Goal: Task Accomplishment & Management: Use online tool/utility

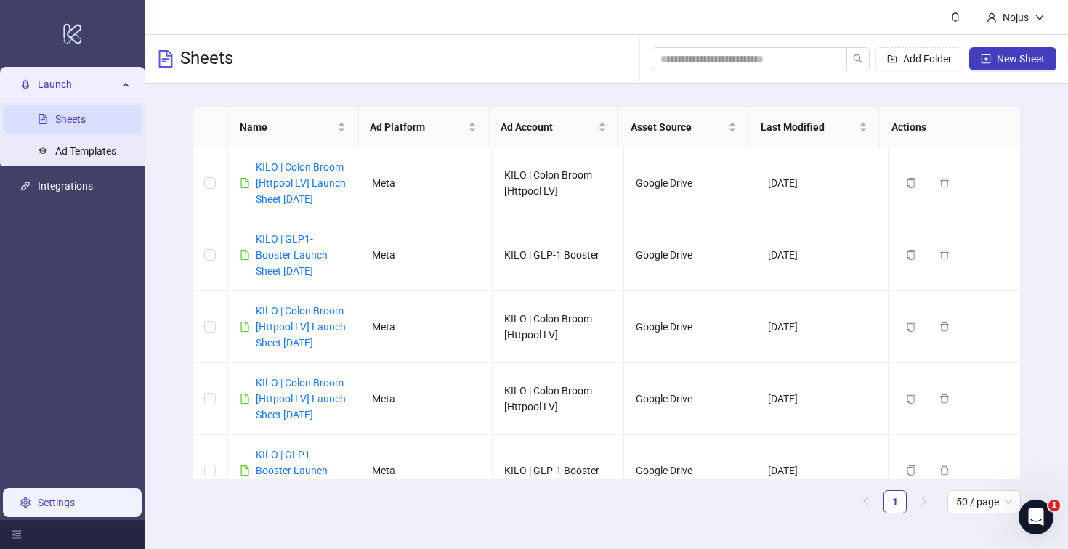
click at [52, 501] on link "Settings" at bounding box center [56, 503] width 37 height 12
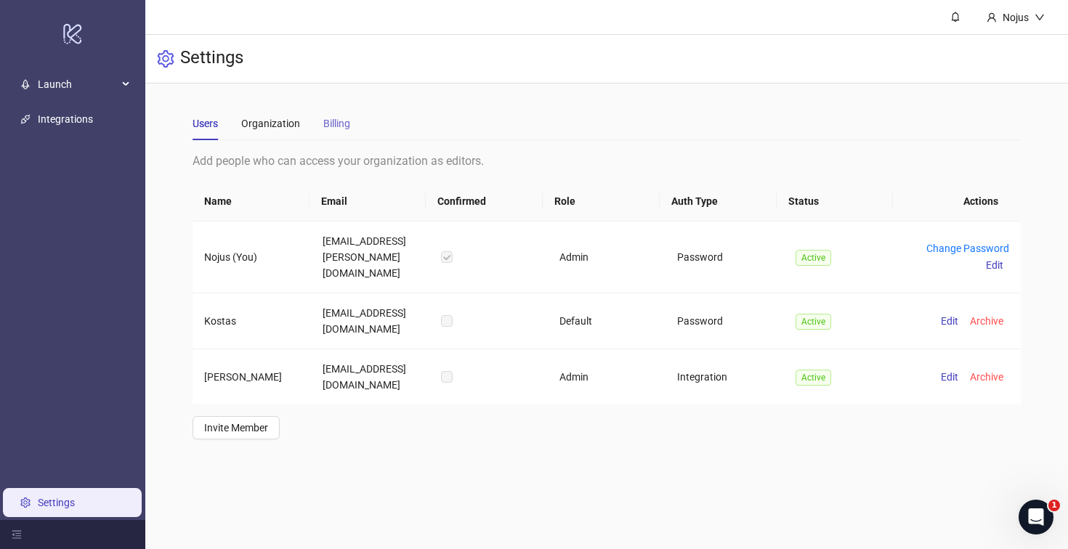
click at [349, 132] on div "Billing" at bounding box center [336, 123] width 27 height 33
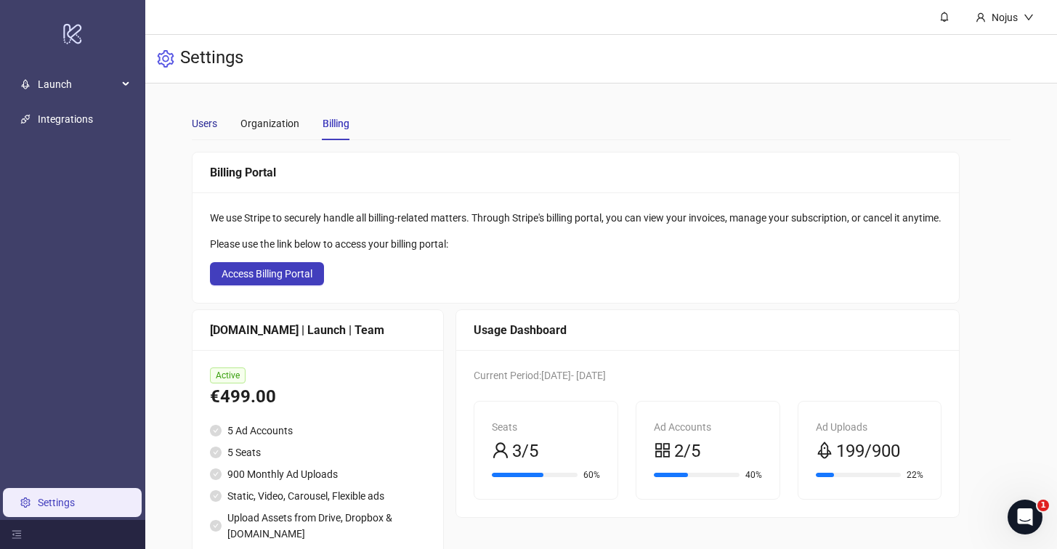
click at [212, 131] on div "Users" at bounding box center [204, 124] width 25 height 16
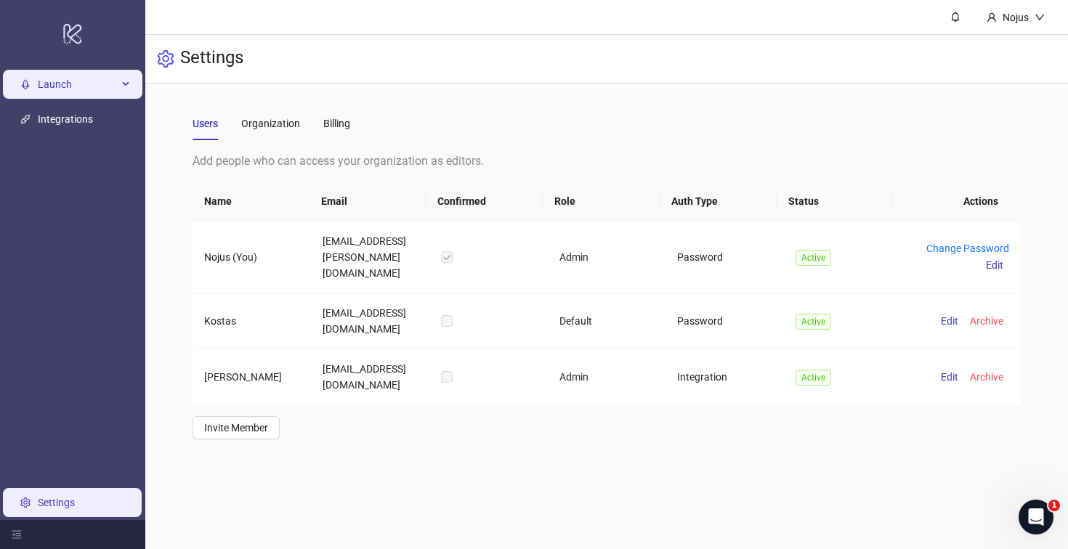
click at [79, 96] on span "Launch" at bounding box center [78, 84] width 80 height 29
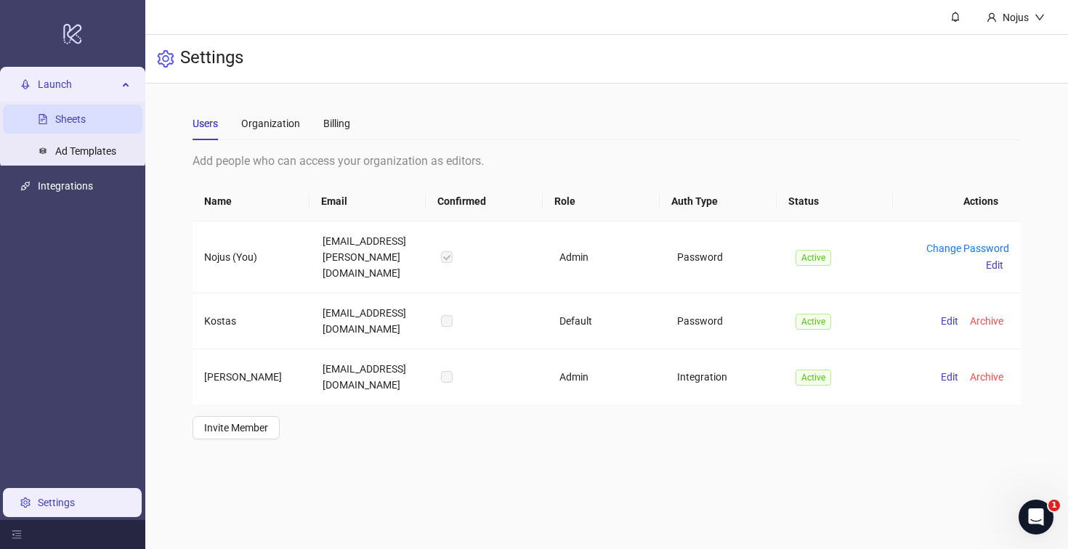
click at [78, 113] on link "Sheets" at bounding box center [70, 119] width 31 height 12
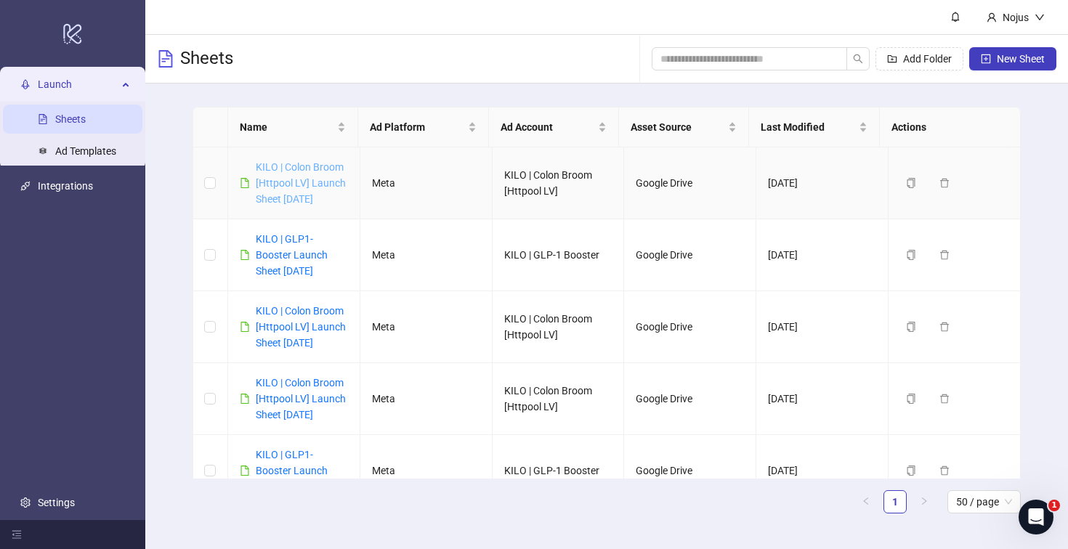
click at [321, 169] on link "KILO | Colon Broom [Httpool LV] Launch Sheet [DATE]" at bounding box center [301, 183] width 90 height 44
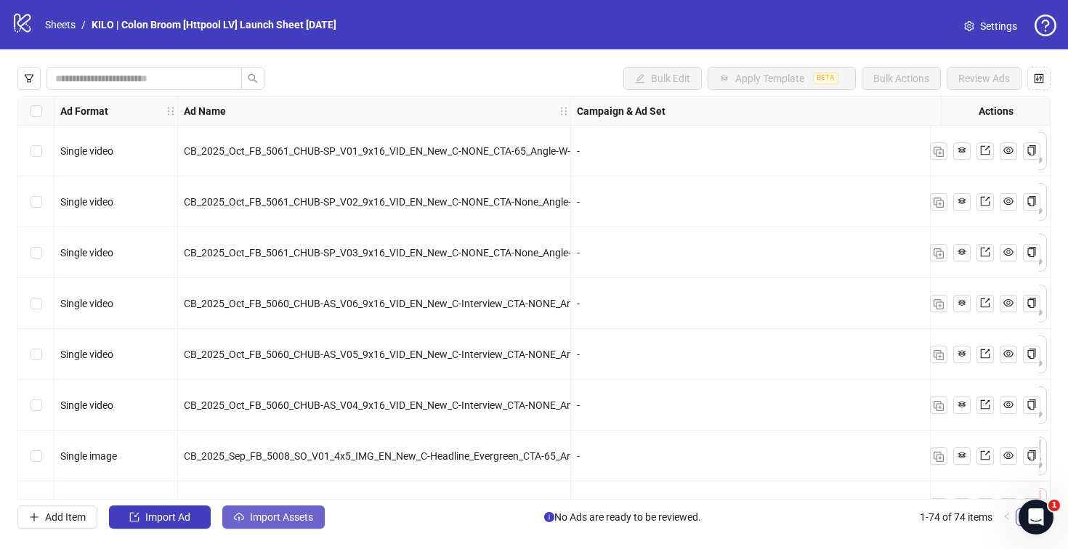
click at [278, 516] on span "Import Assets" at bounding box center [281, 518] width 63 height 12
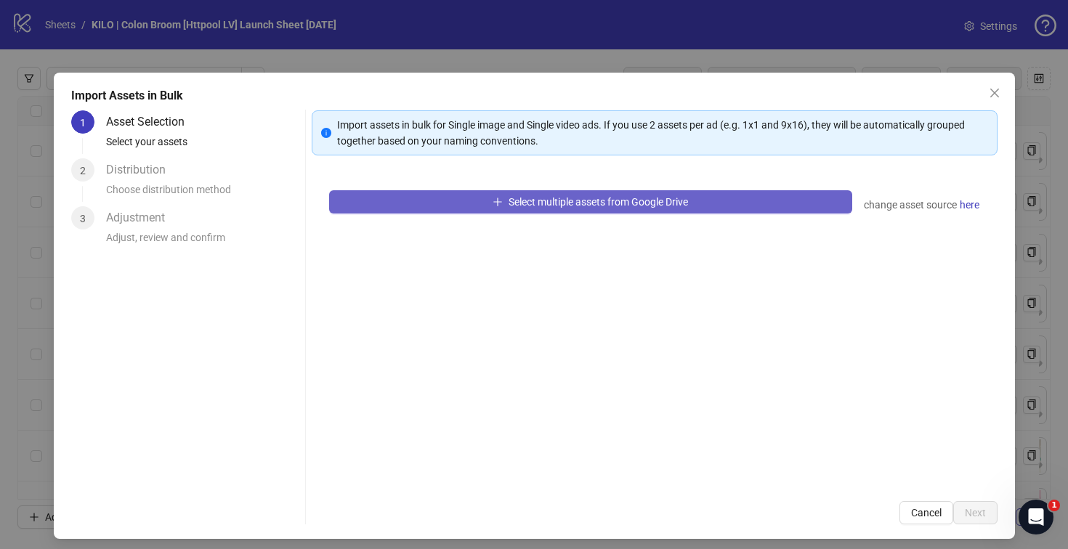
click at [508, 193] on button "Select multiple assets from Google Drive" at bounding box center [590, 201] width 523 height 23
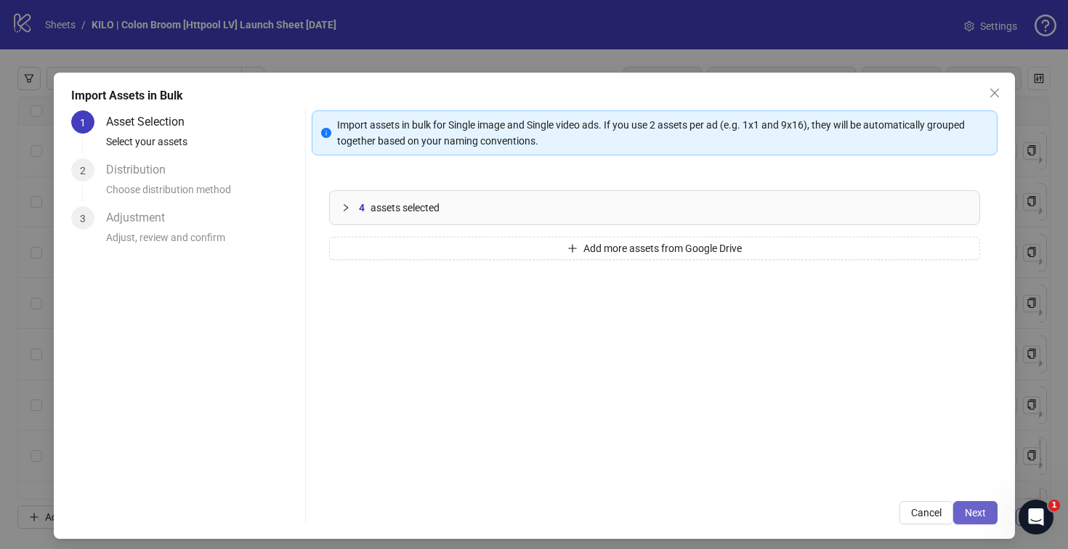
click at [955, 504] on button "Next" at bounding box center [975, 512] width 44 height 23
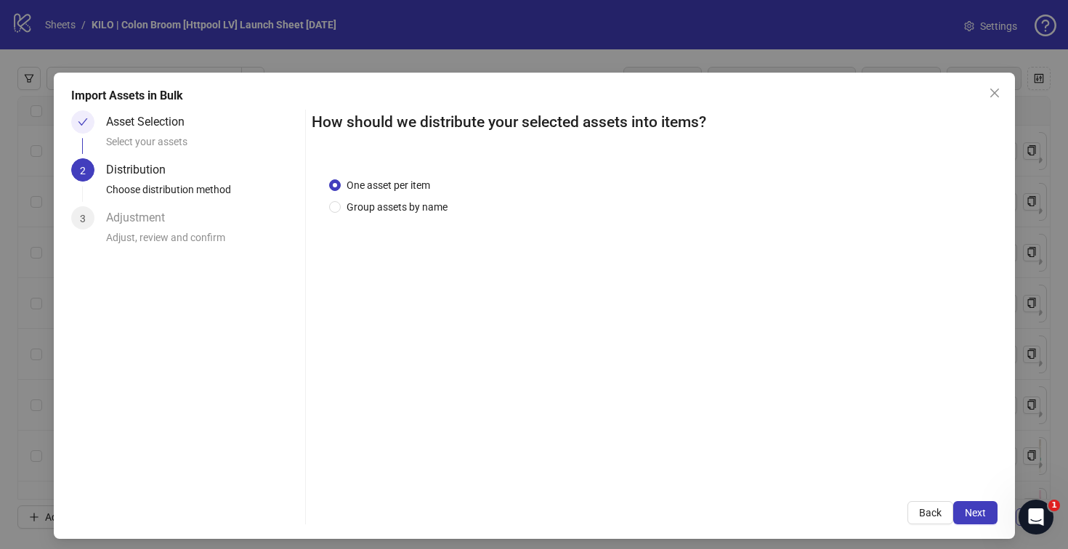
click at [955, 504] on button "Next" at bounding box center [975, 512] width 44 height 23
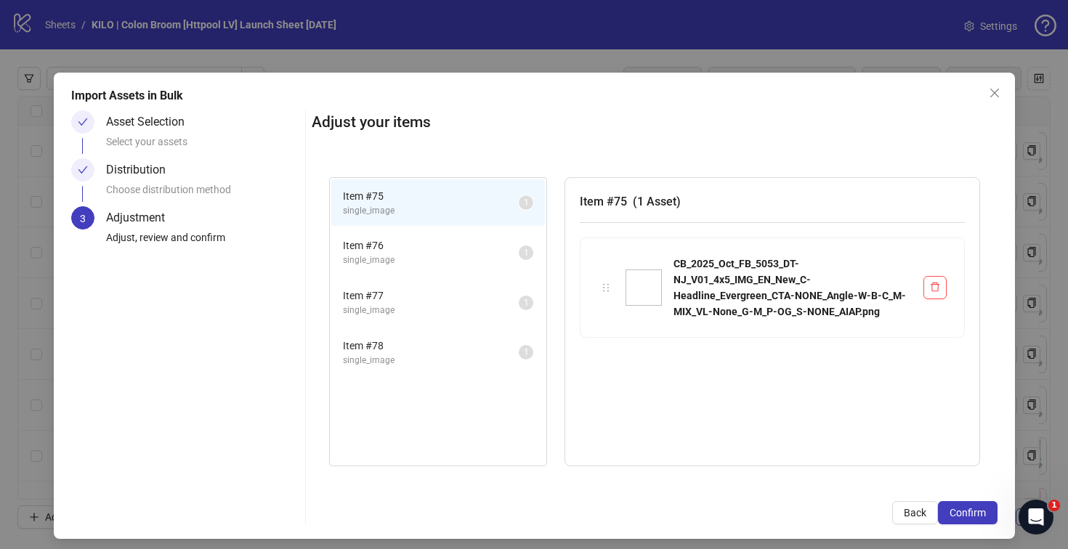
click at [955, 504] on button "Confirm" at bounding box center [968, 512] width 60 height 23
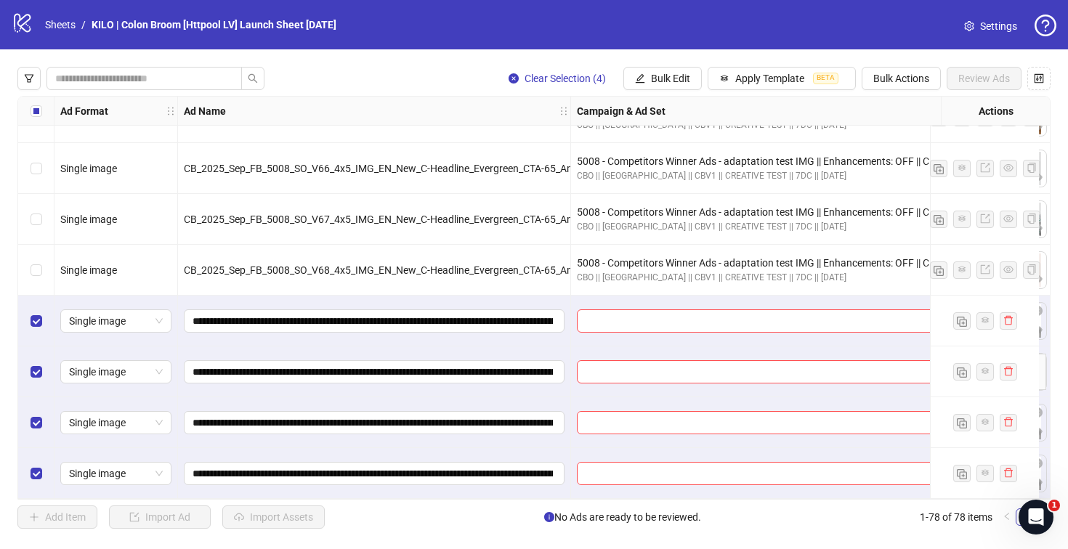
scroll to position [3600, 0]
click at [598, 322] on input "search" at bounding box center [779, 321] width 386 height 22
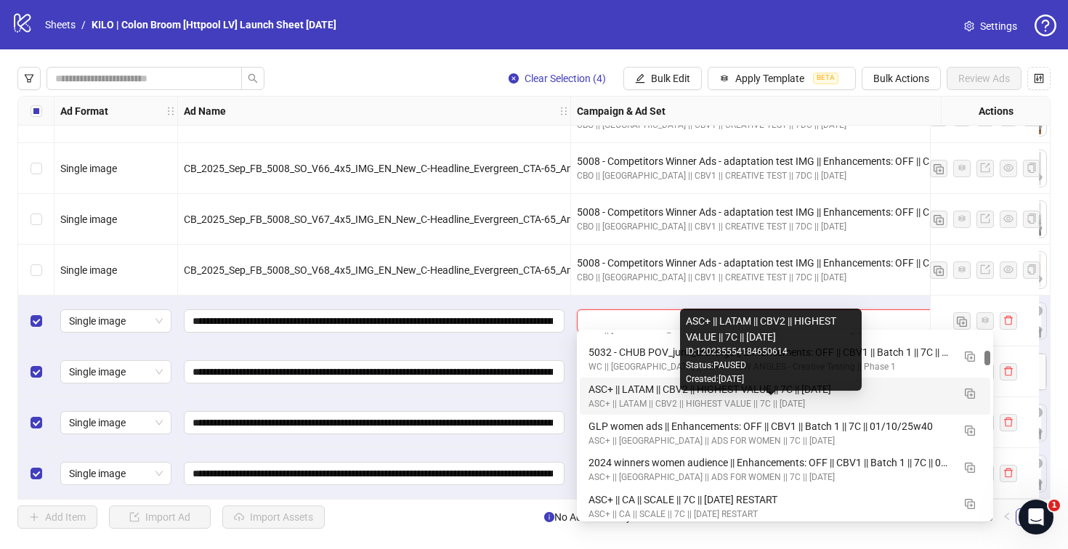
scroll to position [863, 0]
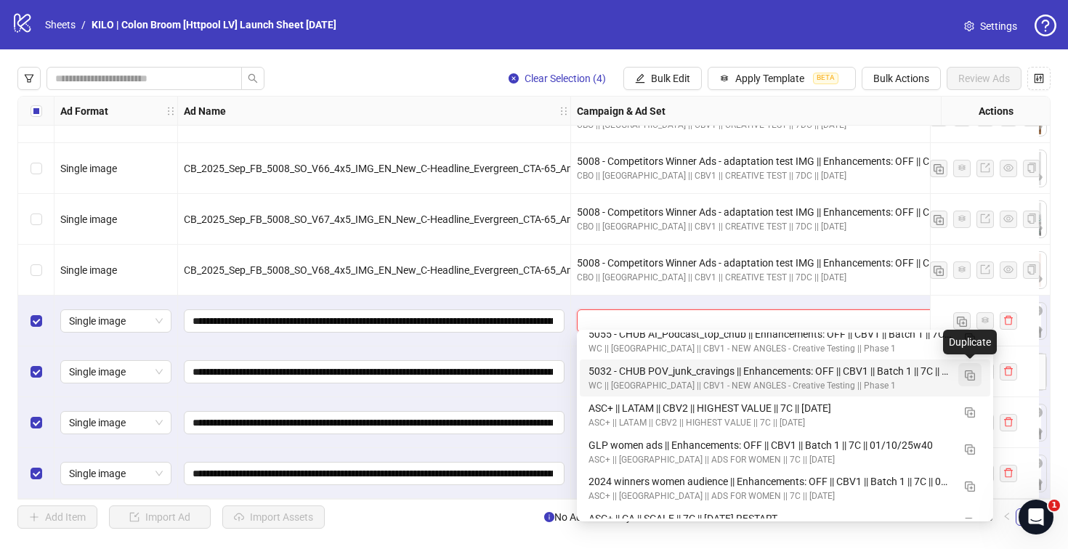
click at [966, 375] on img "button" at bounding box center [970, 376] width 10 height 10
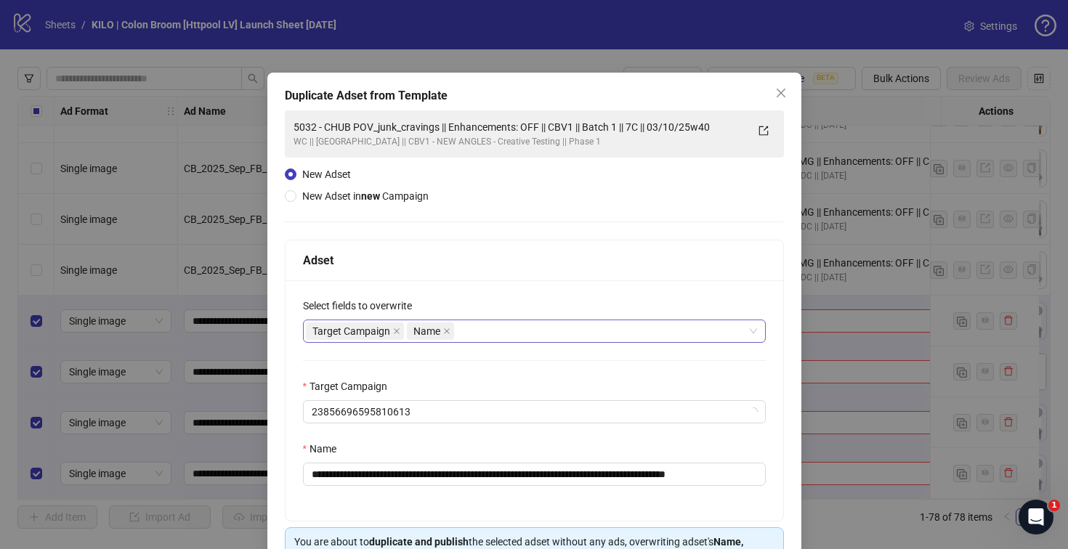
click at [508, 330] on div "Target Campaign Name" at bounding box center [527, 331] width 442 height 20
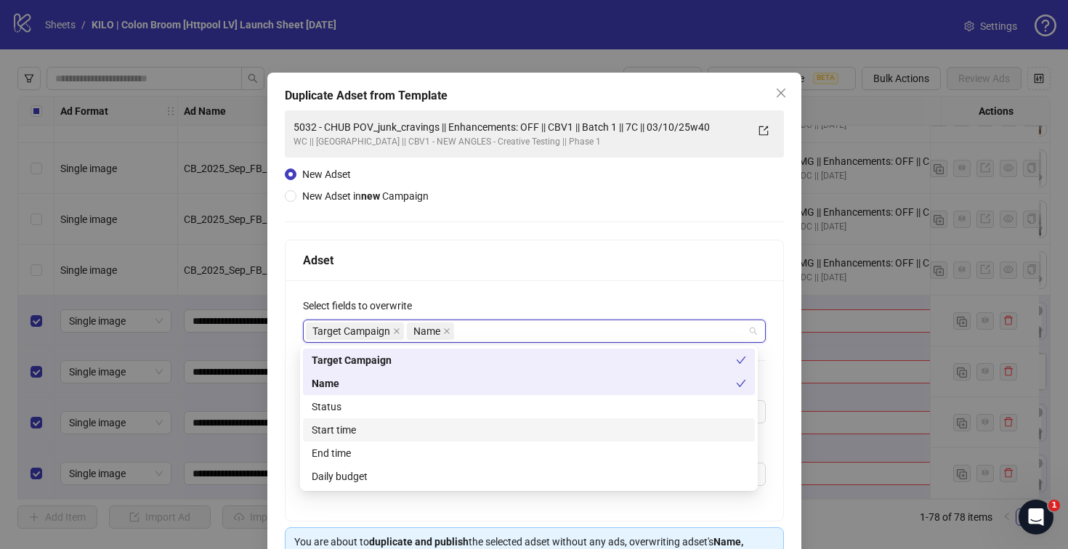
click at [469, 427] on div "Start time" at bounding box center [529, 430] width 435 height 16
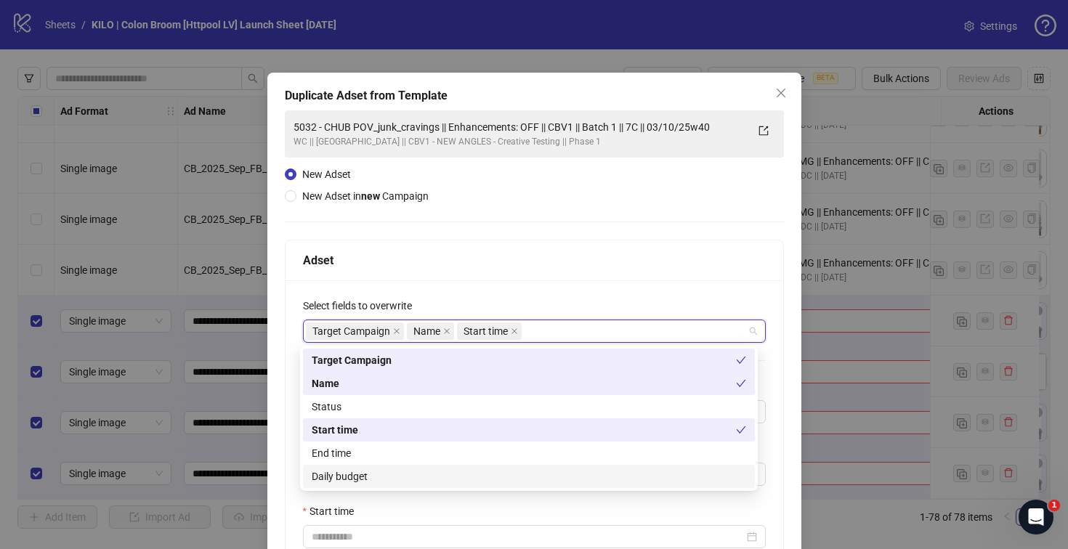
click at [448, 475] on div "Daily budget" at bounding box center [529, 477] width 435 height 16
click at [479, 268] on div "Adset" at bounding box center [534, 260] width 463 height 18
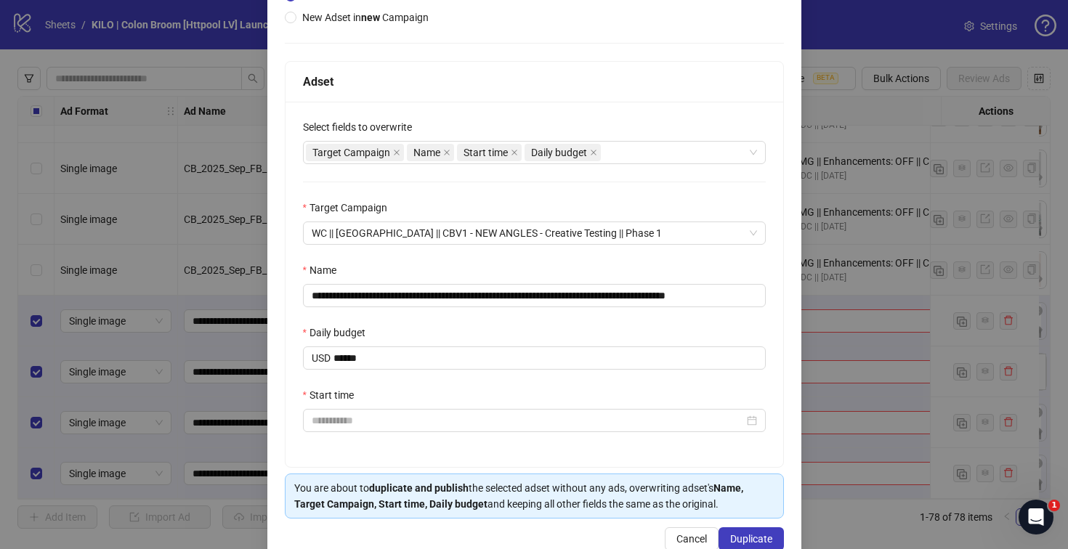
scroll to position [183, 0]
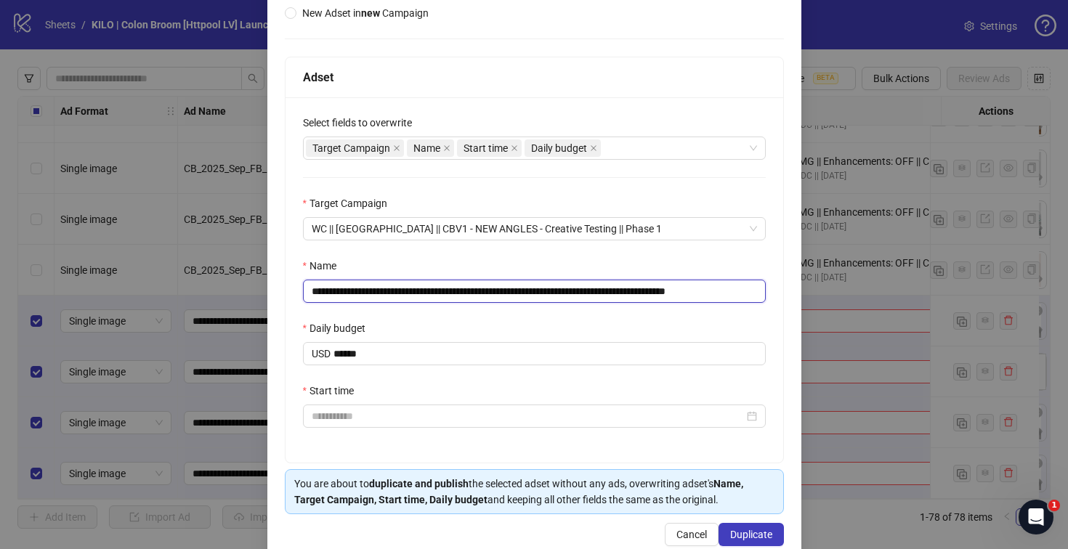
drag, startPoint x: 454, startPoint y: 290, endPoint x: 280, endPoint y: 281, distance: 174.6
click at [280, 281] on div "**********" at bounding box center [534, 225] width 534 height 671
paste input "**********"
drag, startPoint x: 706, startPoint y: 291, endPoint x: 765, endPoint y: 288, distance: 58.9
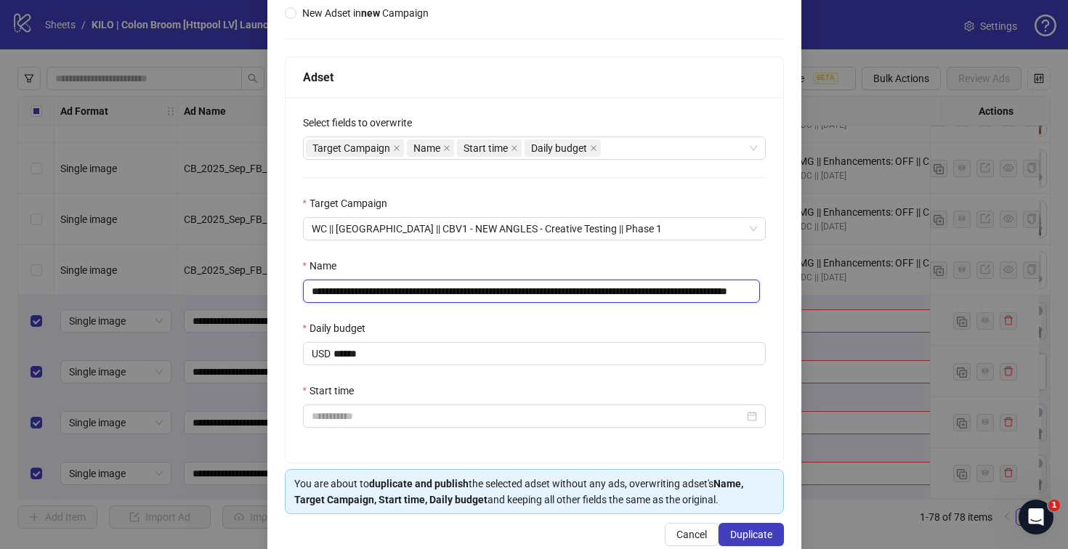
click at [765, 288] on div "**********" at bounding box center [535, 280] width 498 height 366
click at [666, 291] on input "**********" at bounding box center [532, 291] width 458 height 23
drag, startPoint x: 718, startPoint y: 288, endPoint x: 775, endPoint y: 291, distance: 57.4
click at [775, 291] on div "**********" at bounding box center [534, 260] width 499 height 407
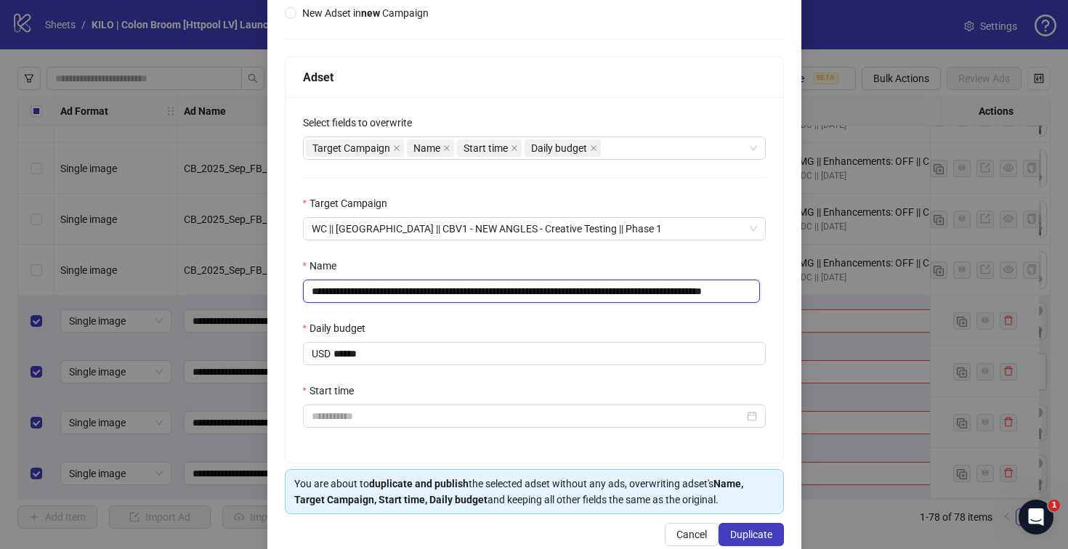
scroll to position [0, 47]
type input "**********"
click at [621, 326] on div "Daily budget" at bounding box center [534, 331] width 463 height 22
click at [390, 418] on input "Start time" at bounding box center [528, 416] width 432 height 16
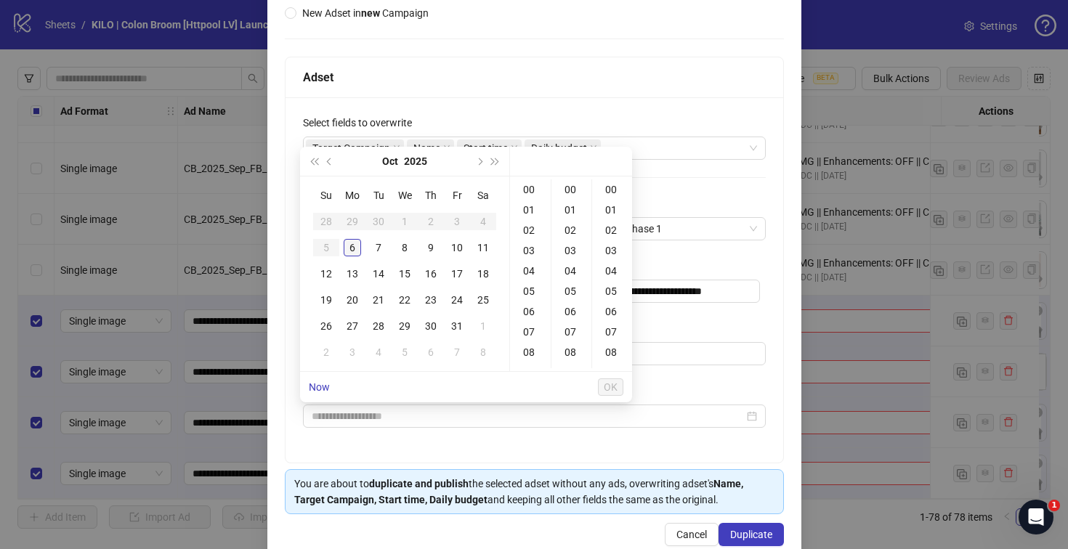
click at [355, 251] on div "6" at bounding box center [352, 247] width 17 height 17
click at [529, 355] on div "12" at bounding box center [530, 363] width 35 height 20
type input "**********"
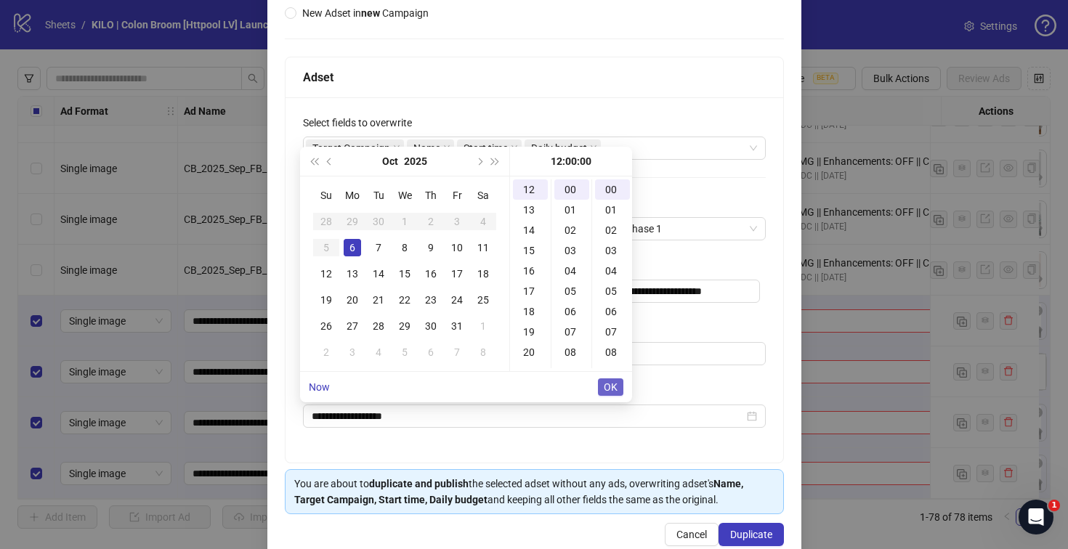
click at [613, 383] on span "OK" at bounding box center [611, 388] width 14 height 12
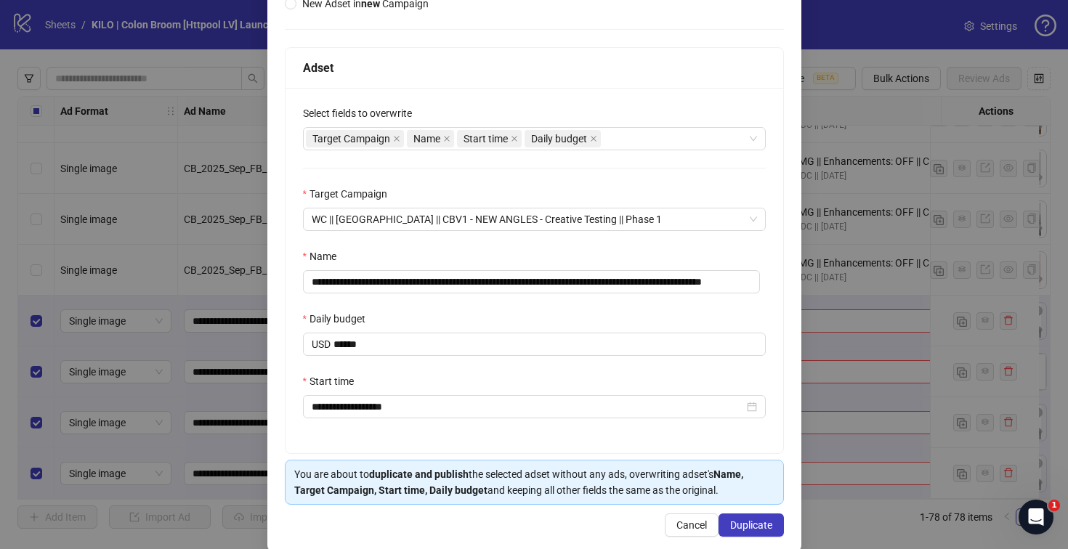
scroll to position [209, 0]
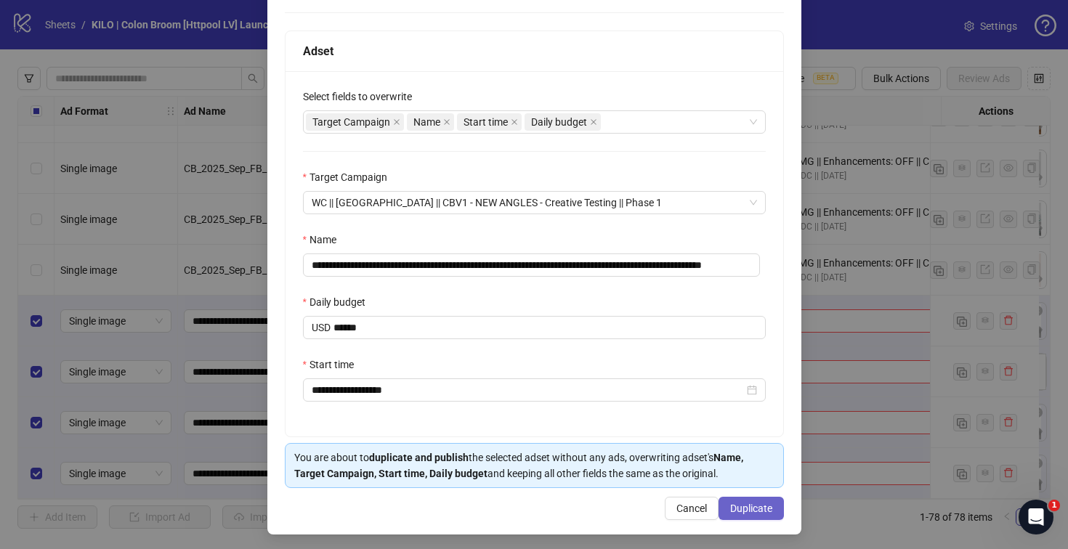
click at [730, 504] on span "Duplicate" at bounding box center [751, 509] width 42 height 12
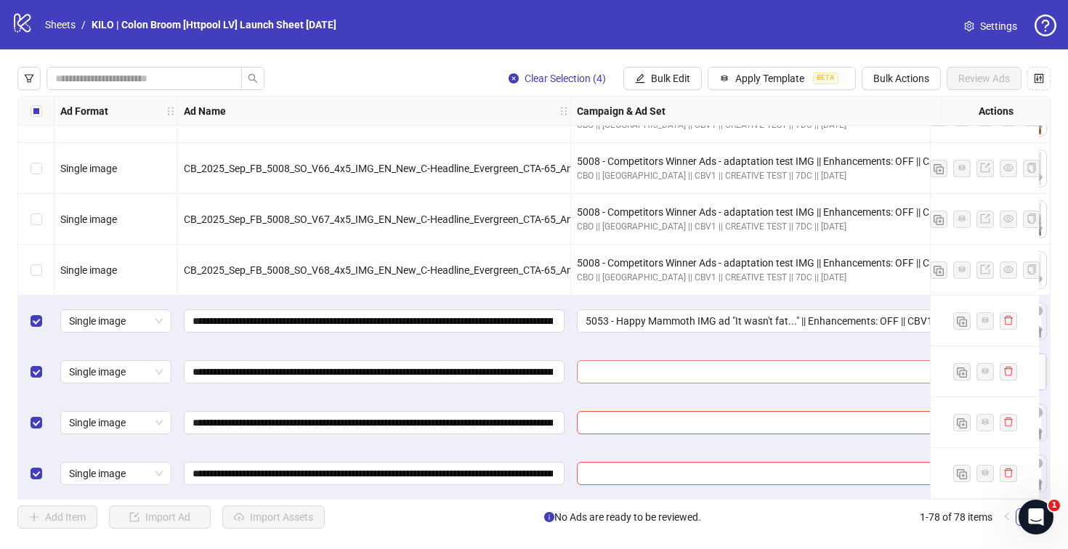
click at [629, 364] on input "search" at bounding box center [779, 372] width 386 height 22
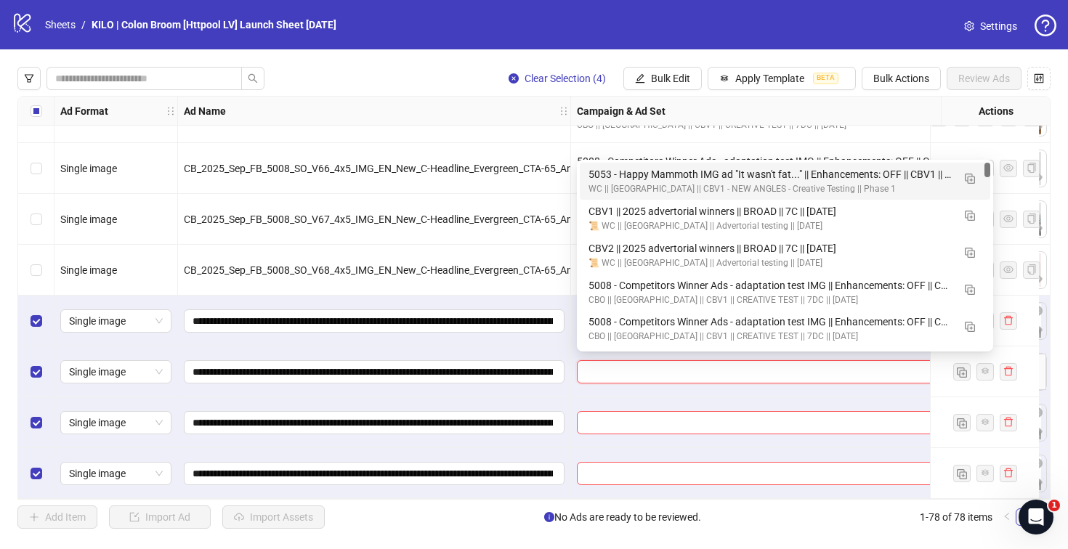
click at [598, 183] on div "WC || [GEOGRAPHIC_DATA] || CBV1 - NEW ANGLES - Creative Testing || Phase 1" at bounding box center [771, 189] width 364 height 14
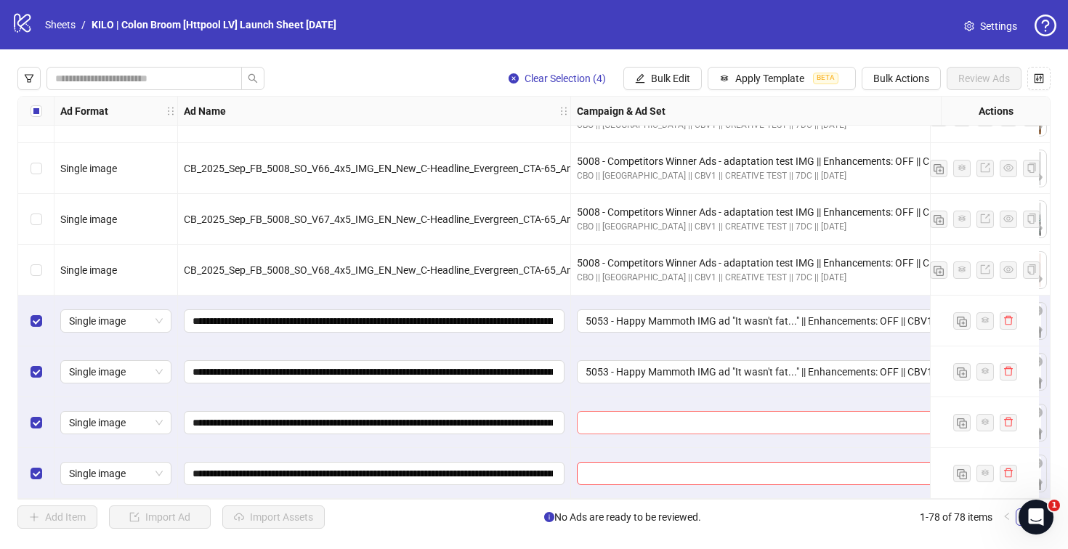
click at [594, 412] on input "search" at bounding box center [779, 423] width 386 height 22
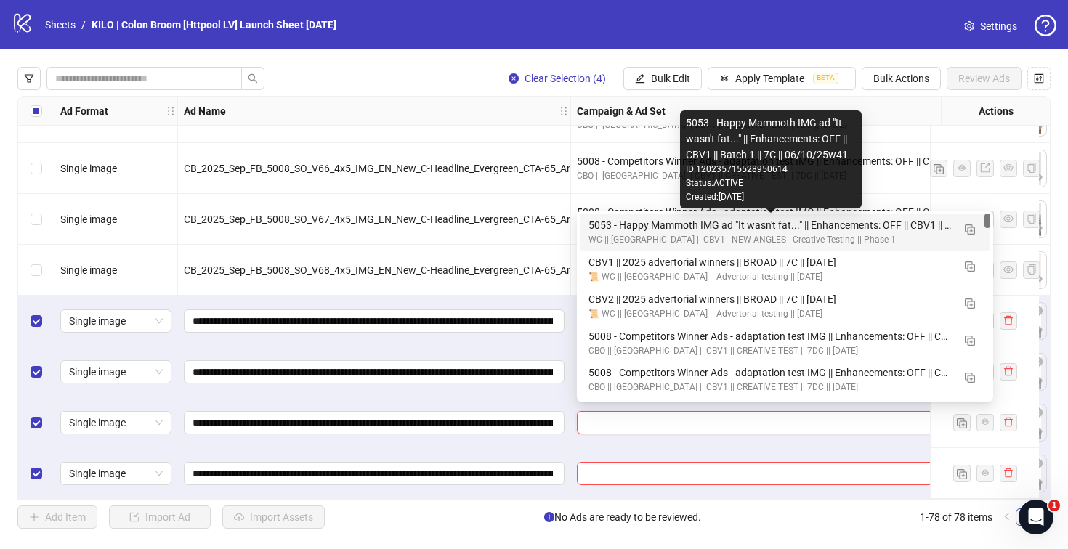
click at [608, 219] on div "5053 - Happy Mammoth IMG ad "It wasn't fat..." || Enhancements: OFF || CBV1 || …" at bounding box center [771, 225] width 364 height 16
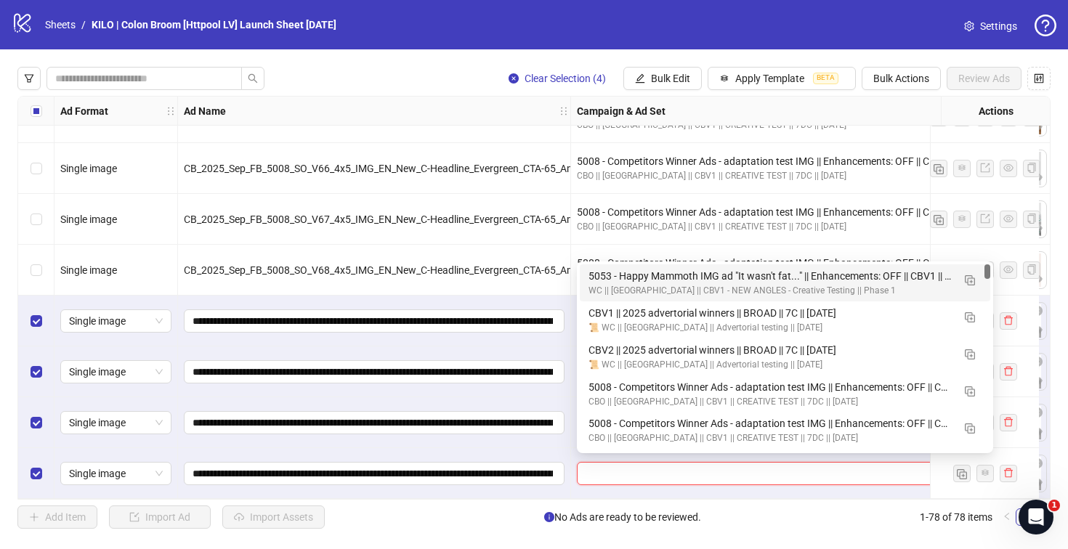
click at [602, 463] on input "search" at bounding box center [779, 474] width 386 height 22
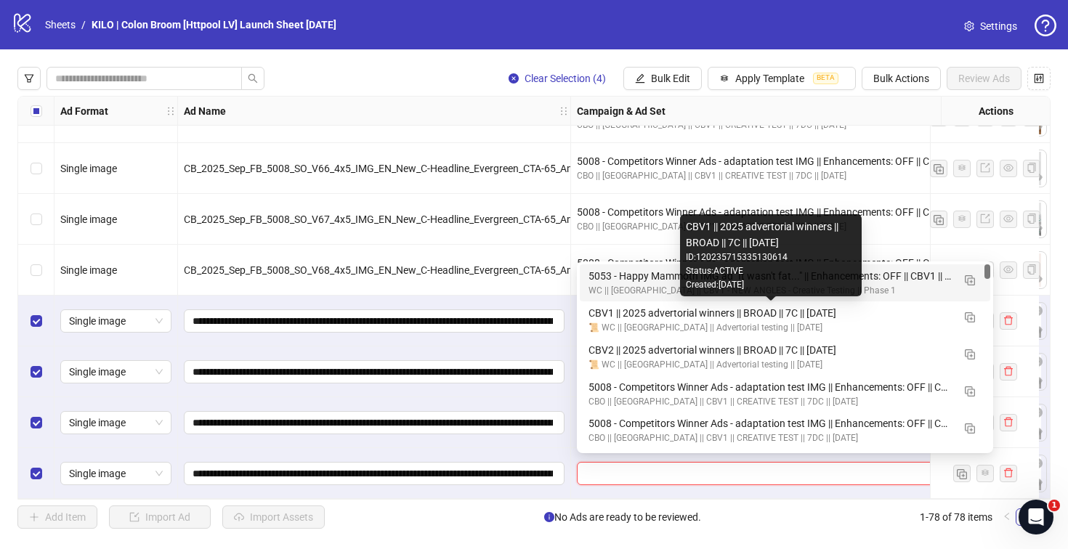
click at [600, 278] on div "5053 - Happy Mammoth IMG ad "It wasn't fat..." || Enhancements: OFF || CBV1 || …" at bounding box center [771, 276] width 364 height 16
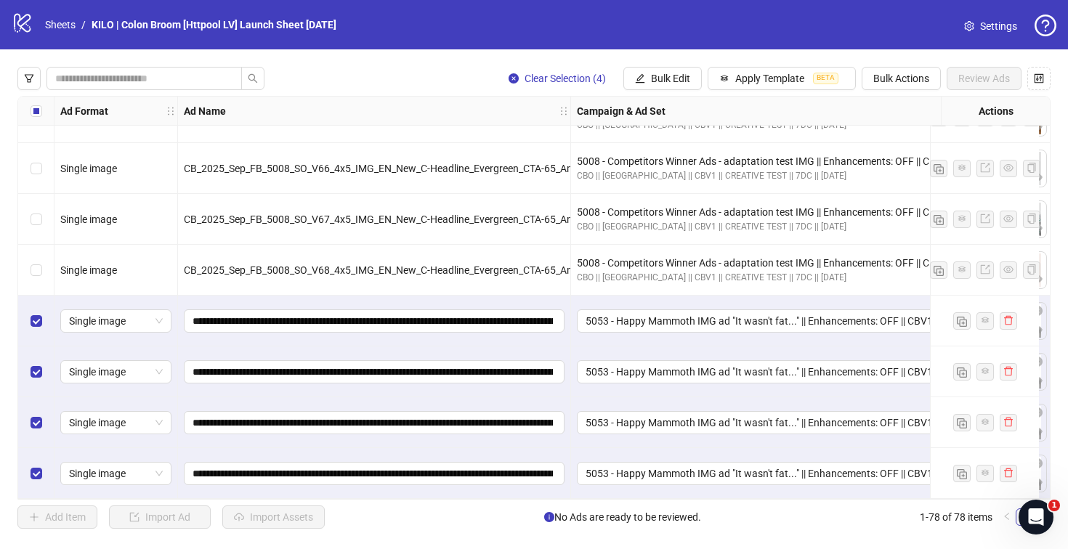
click at [36, 124] on div "Select all rows" at bounding box center [36, 111] width 36 height 29
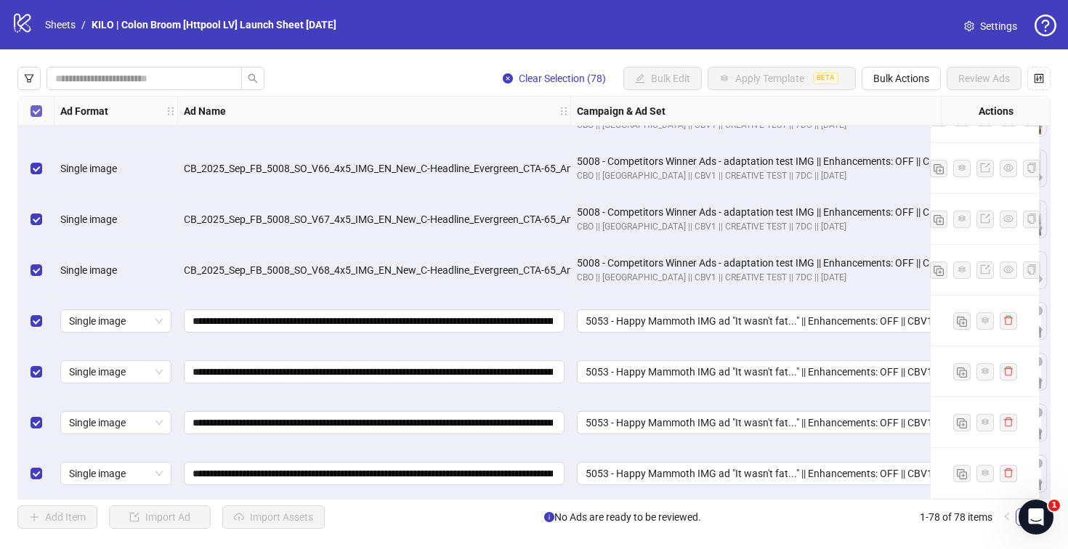
click at [36, 117] on label "Select all rows" at bounding box center [37, 111] width 12 height 16
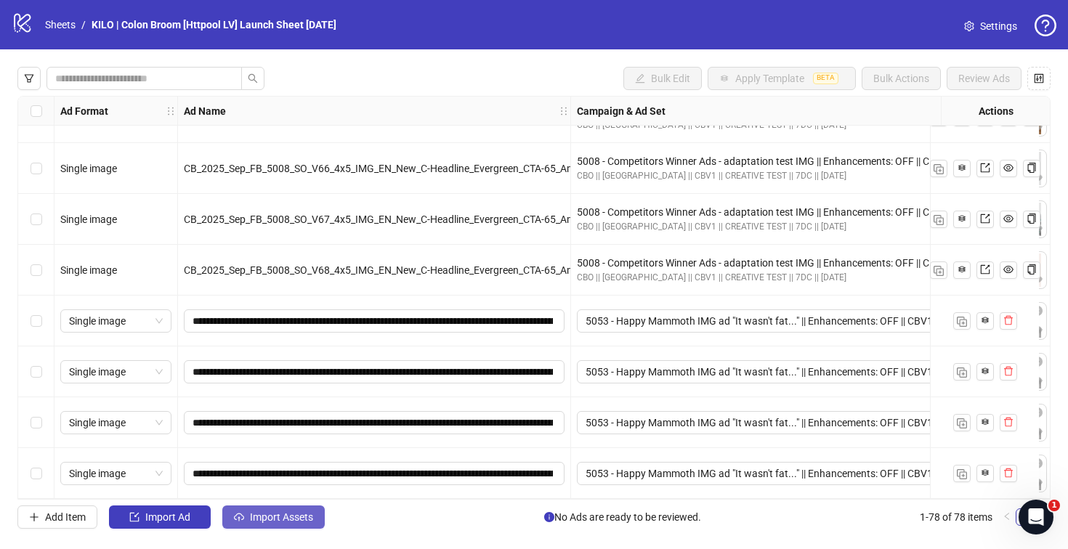
click at [238, 512] on icon "cloud-upload" at bounding box center [239, 517] width 10 height 10
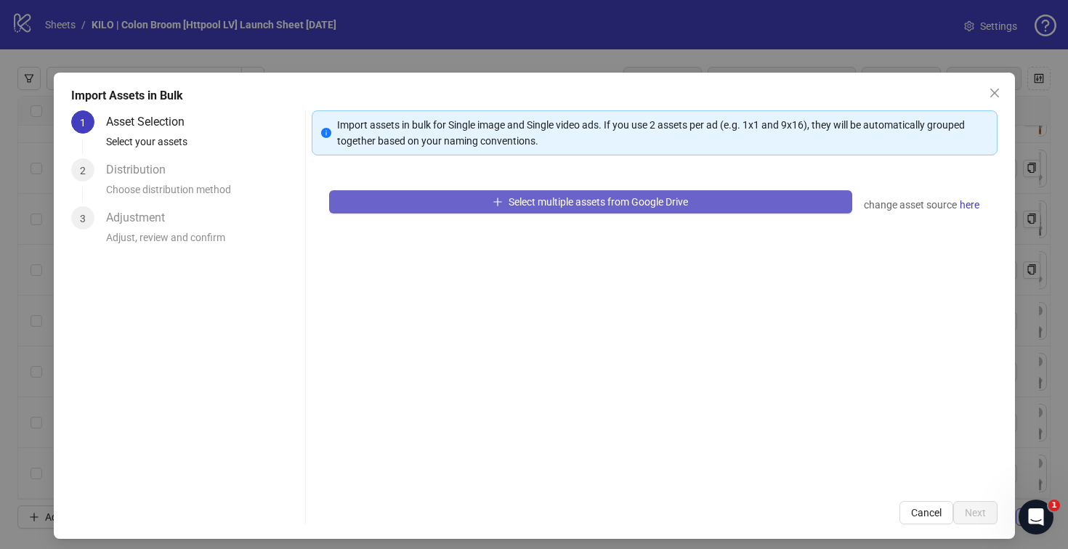
click at [424, 207] on button "Select multiple assets from Google Drive" at bounding box center [590, 201] width 523 height 23
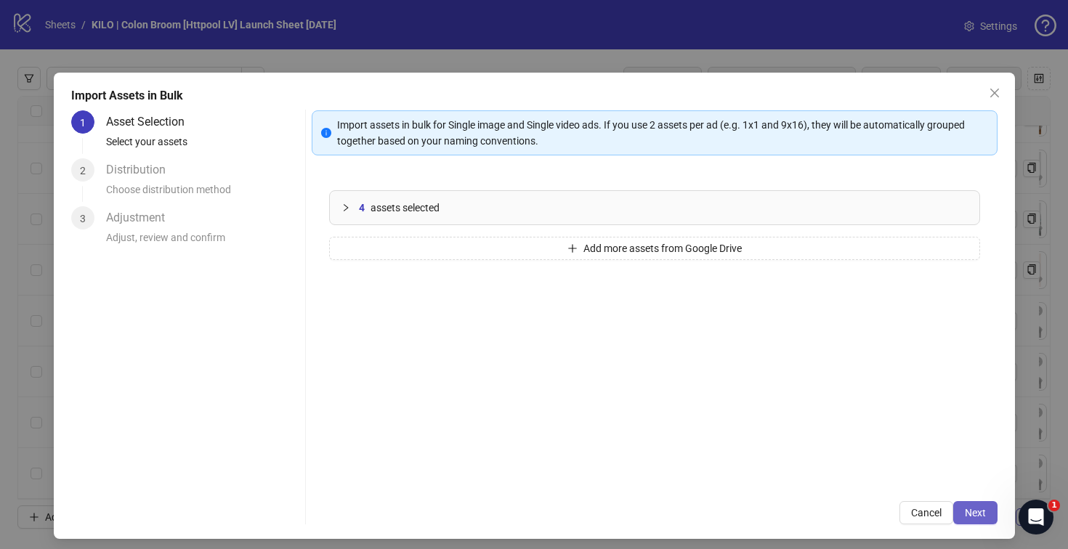
click at [965, 511] on span "Next" at bounding box center [975, 513] width 21 height 12
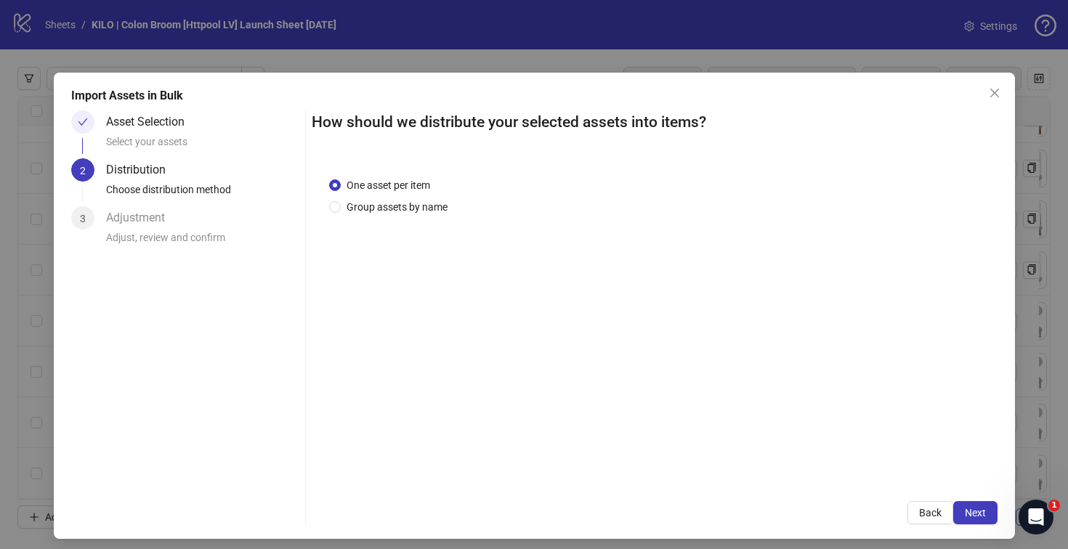
click at [965, 511] on span "Next" at bounding box center [975, 513] width 21 height 12
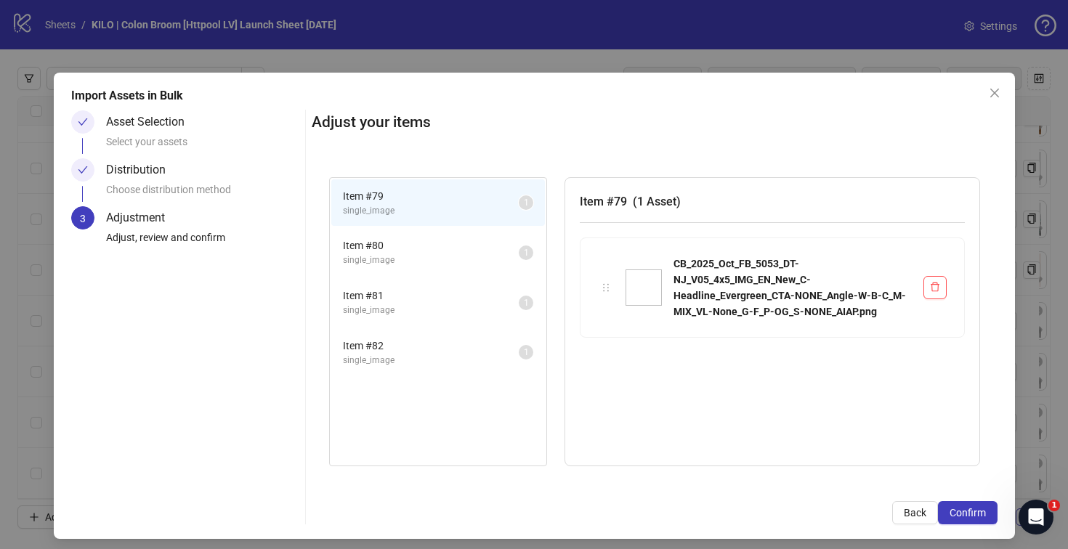
click at [956, 511] on span "Confirm" at bounding box center [968, 513] width 36 height 12
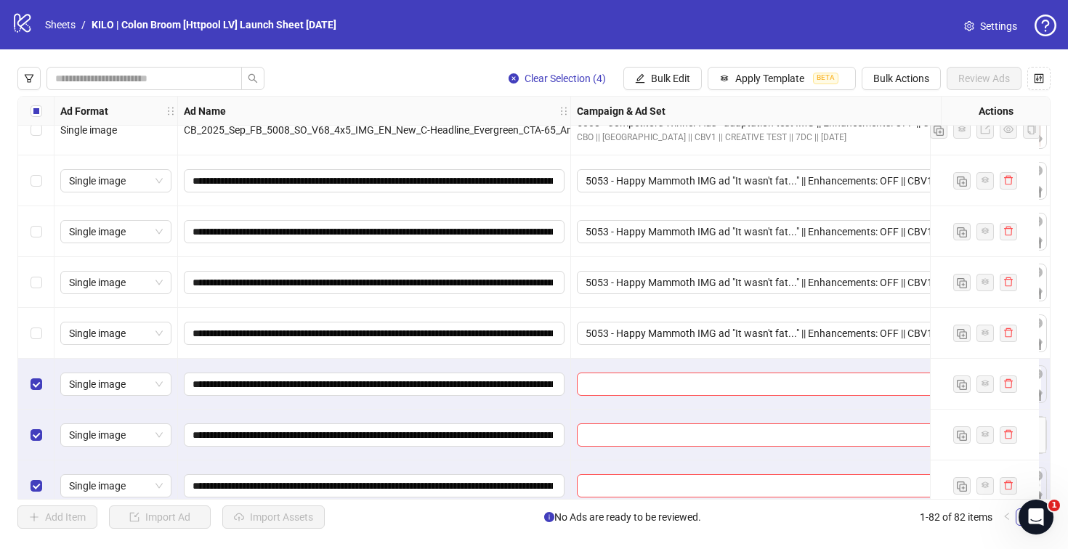
scroll to position [3803, 0]
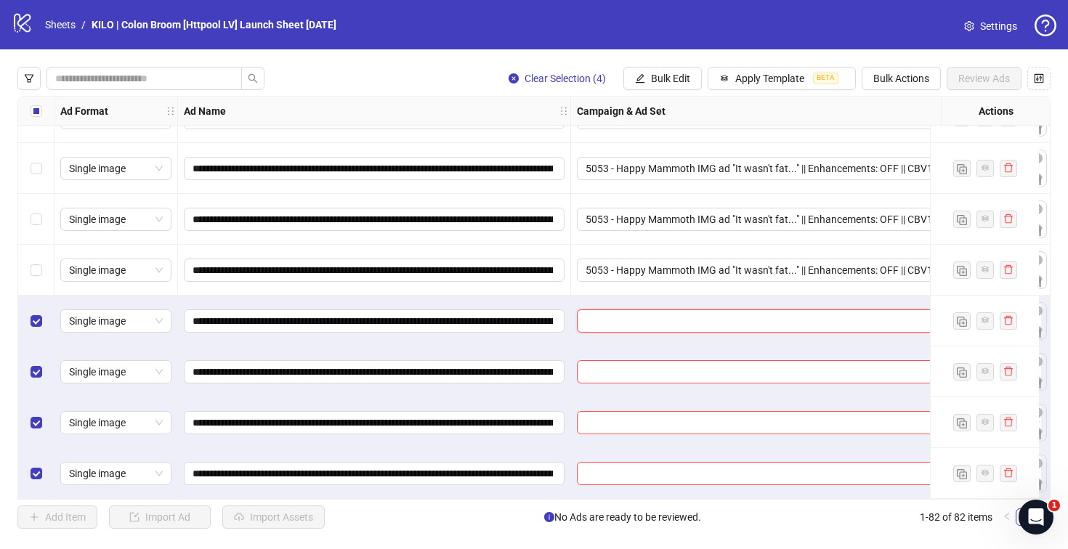
click at [622, 313] on input "search" at bounding box center [779, 321] width 386 height 22
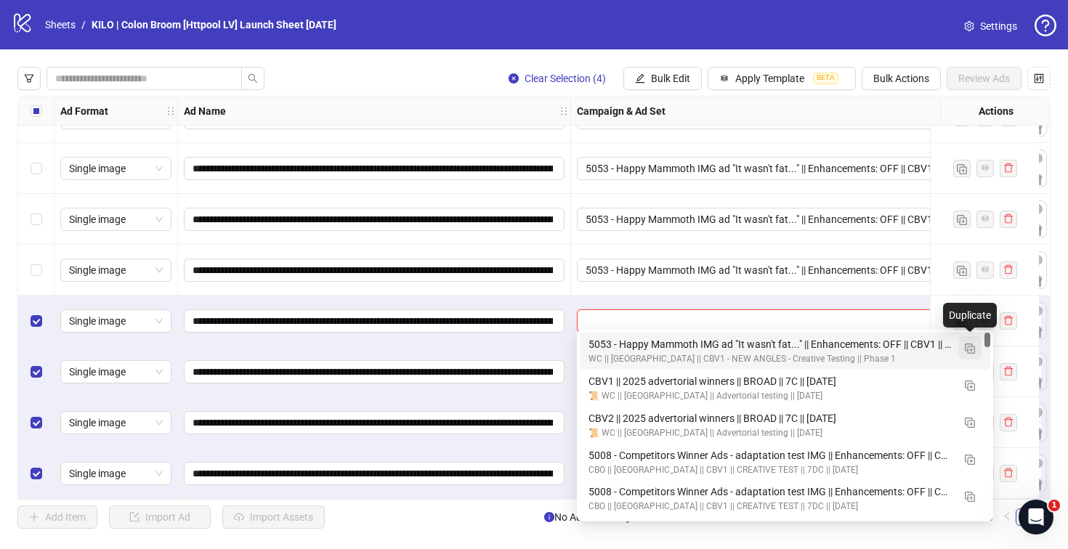
click at [965, 349] on img "button" at bounding box center [970, 349] width 10 height 10
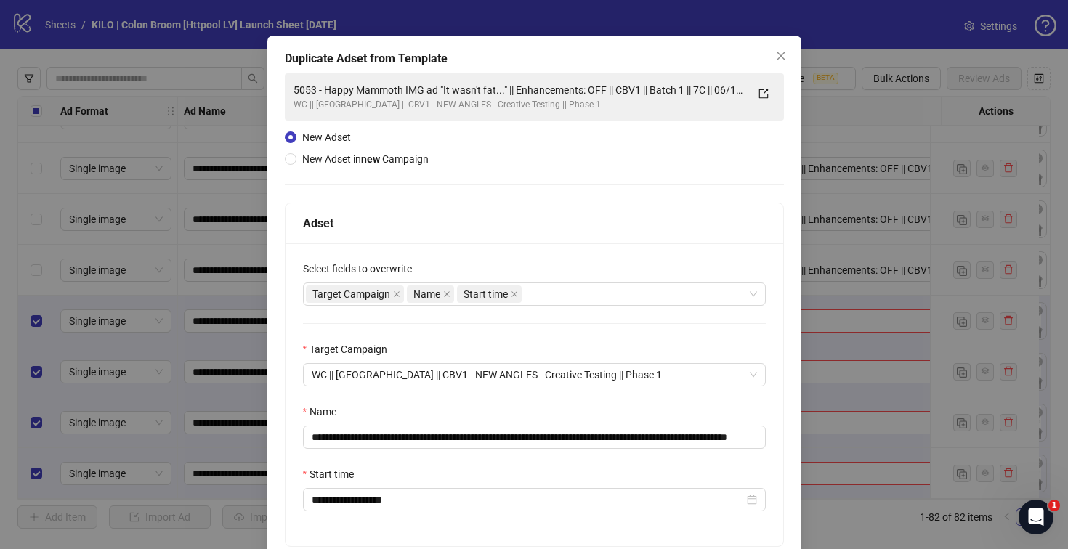
scroll to position [118, 0]
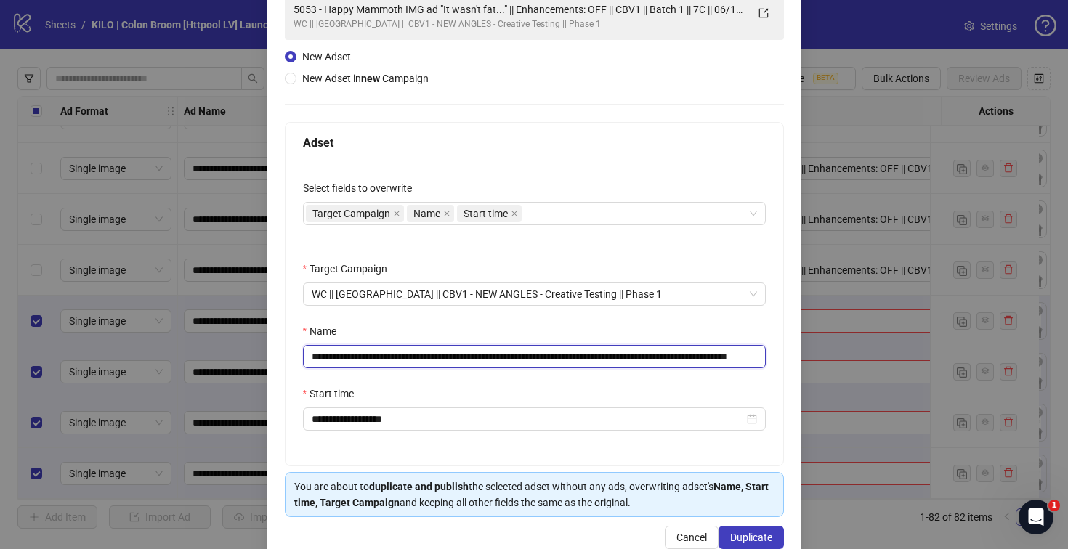
click at [700, 352] on input "**********" at bounding box center [534, 356] width 463 height 23
drag, startPoint x: 698, startPoint y: 352, endPoint x: 841, endPoint y: 358, distance: 144.0
click at [841, 358] on div "**********" at bounding box center [534, 274] width 1068 height 549
click at [715, 358] on input "**********" at bounding box center [532, 356] width 458 height 23
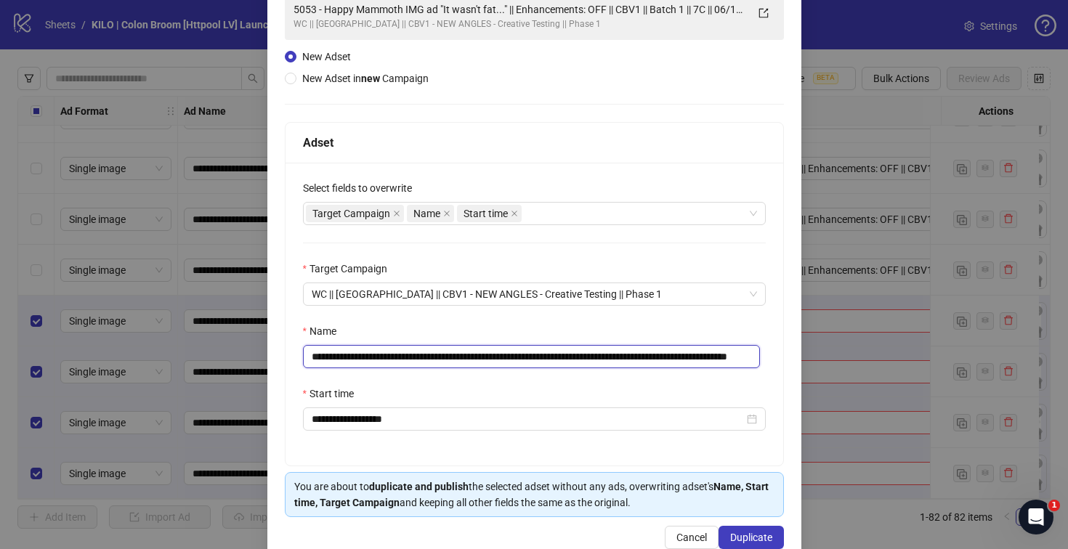
drag, startPoint x: 720, startPoint y: 356, endPoint x: 800, endPoint y: 358, distance: 79.9
click at [800, 358] on div "**********" at bounding box center [534, 274] width 1068 height 549
type input "**********"
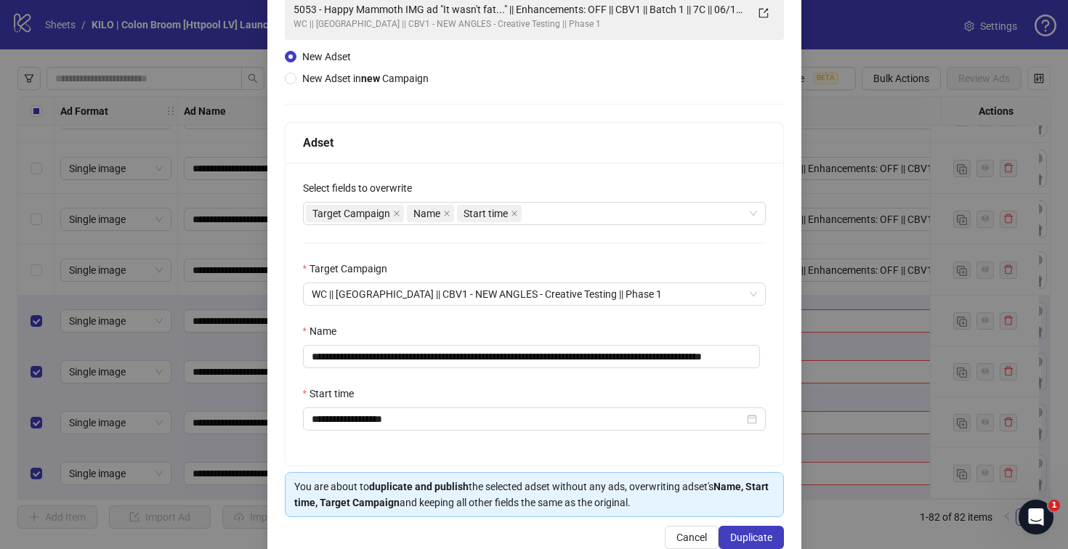
click at [514, 332] on div "Name" at bounding box center [534, 334] width 463 height 22
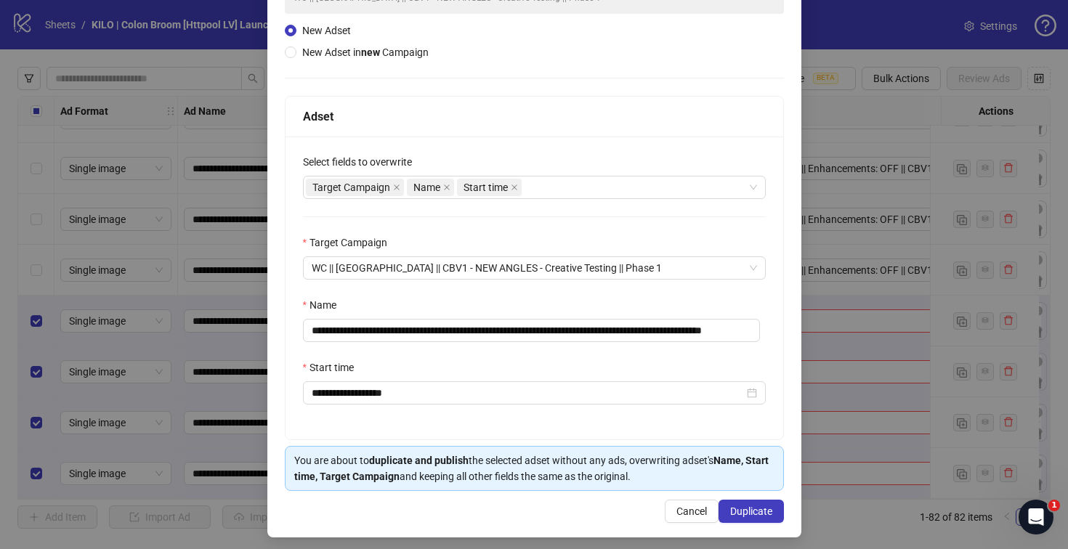
scroll to position [150, 0]
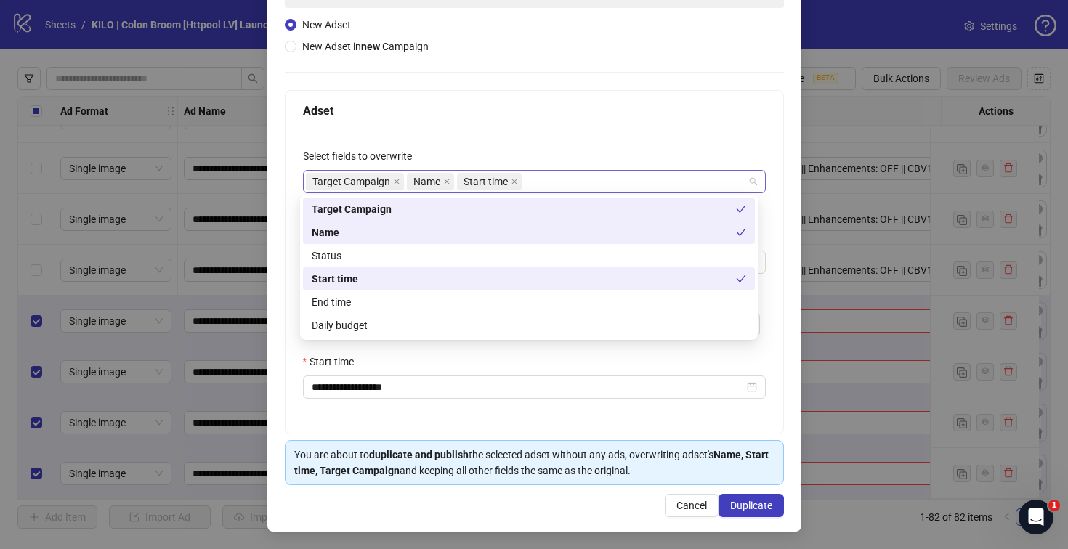
click at [548, 185] on div "Target Campaign Name Start time" at bounding box center [527, 181] width 442 height 20
click at [514, 320] on div "Daily budget" at bounding box center [529, 326] width 435 height 16
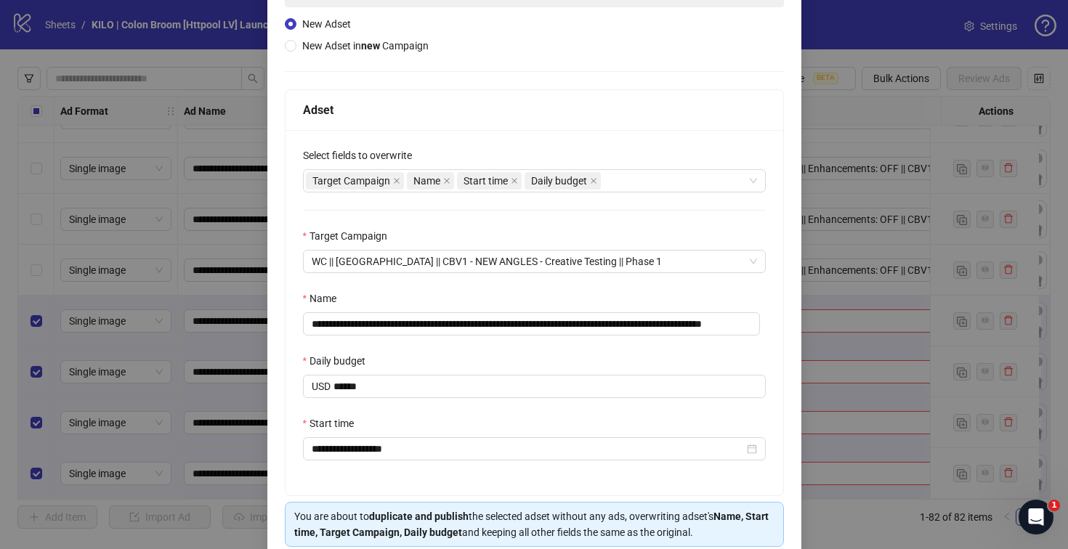
click at [541, 150] on div "Select fields to overwrite" at bounding box center [534, 159] width 463 height 22
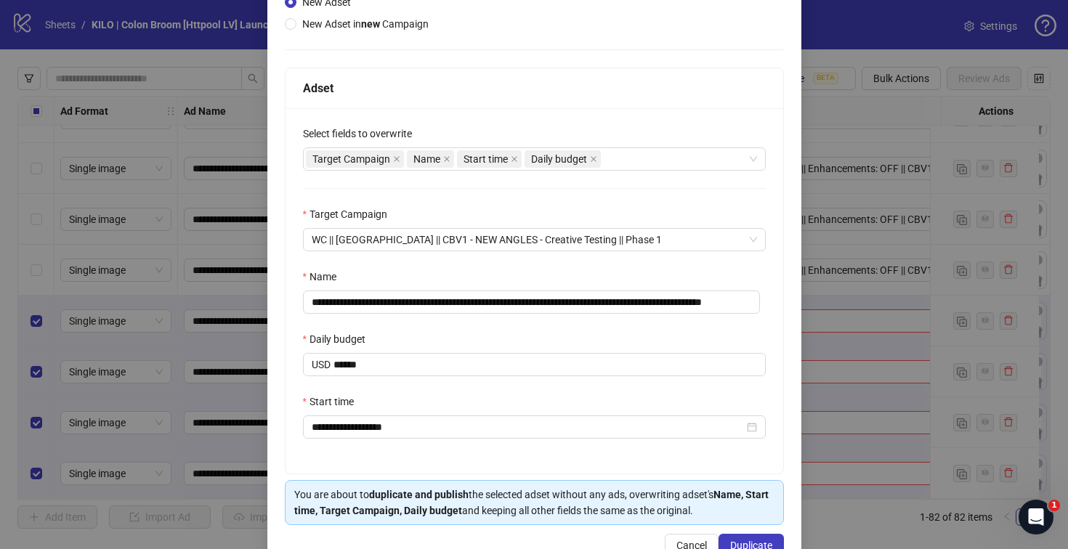
scroll to position [214, 0]
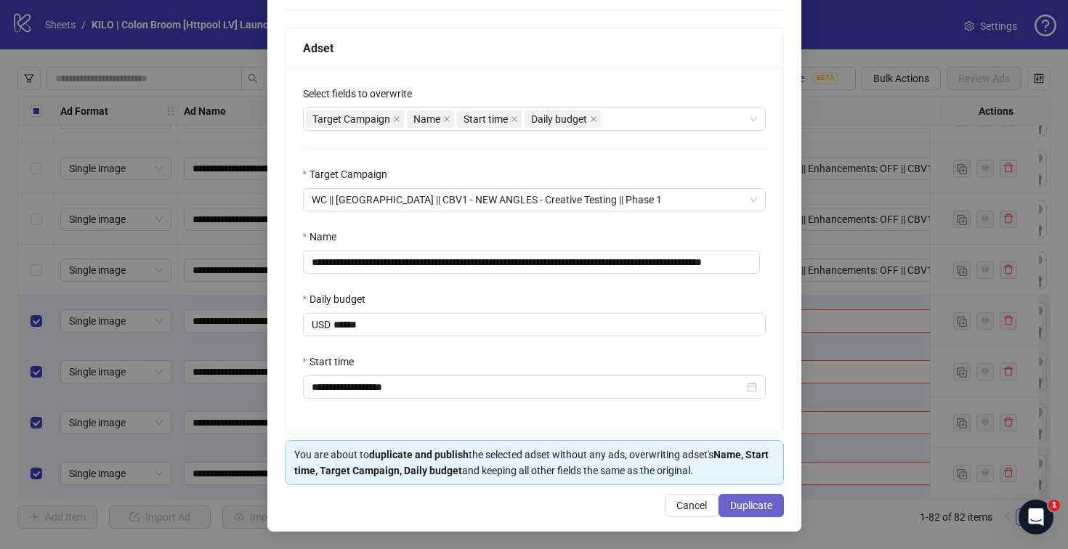
click at [732, 500] on span "Duplicate" at bounding box center [751, 506] width 42 height 12
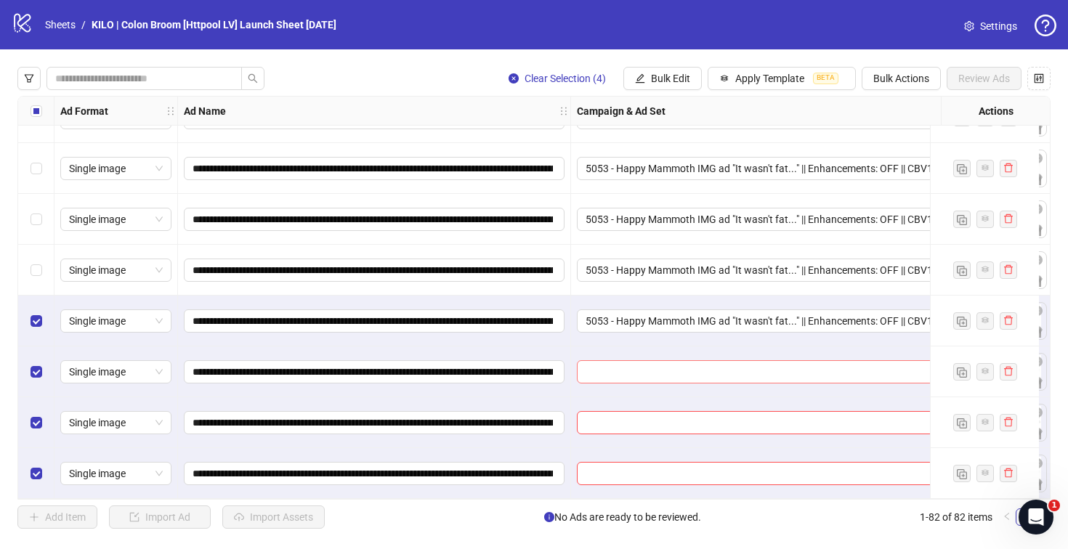
click at [598, 366] on input "search" at bounding box center [779, 372] width 386 height 22
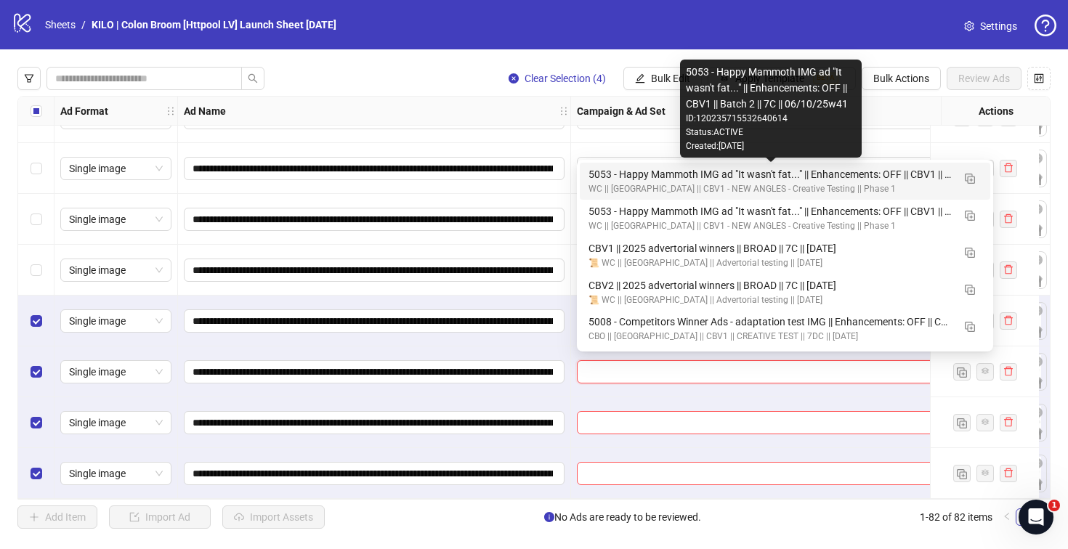
click at [610, 178] on div "5053 - Happy Mammoth IMG ad "It wasn't fat..." || Enhancements: OFF || CBV1 || …" at bounding box center [771, 174] width 364 height 16
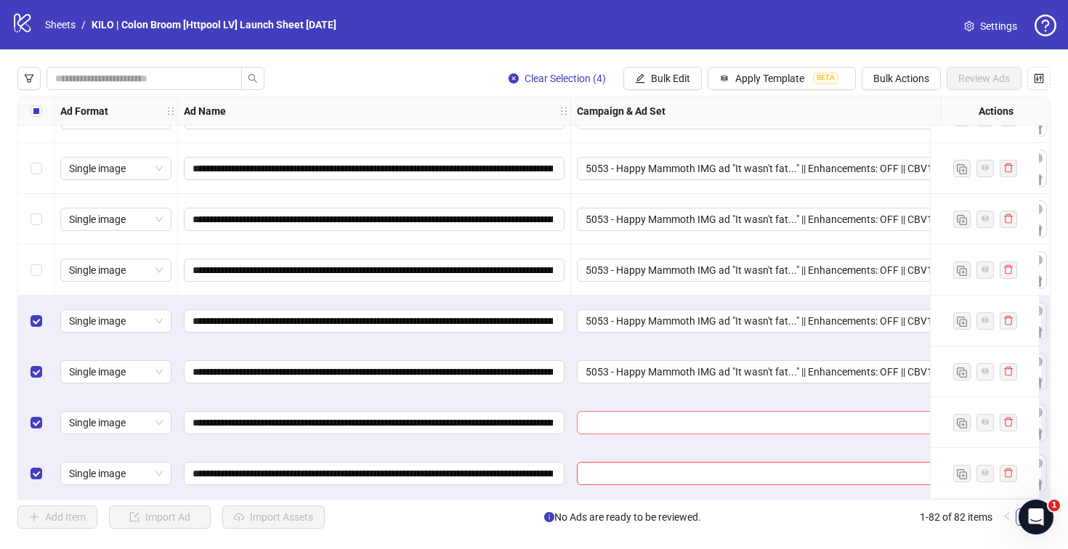
click at [597, 413] on input "search" at bounding box center [779, 423] width 386 height 22
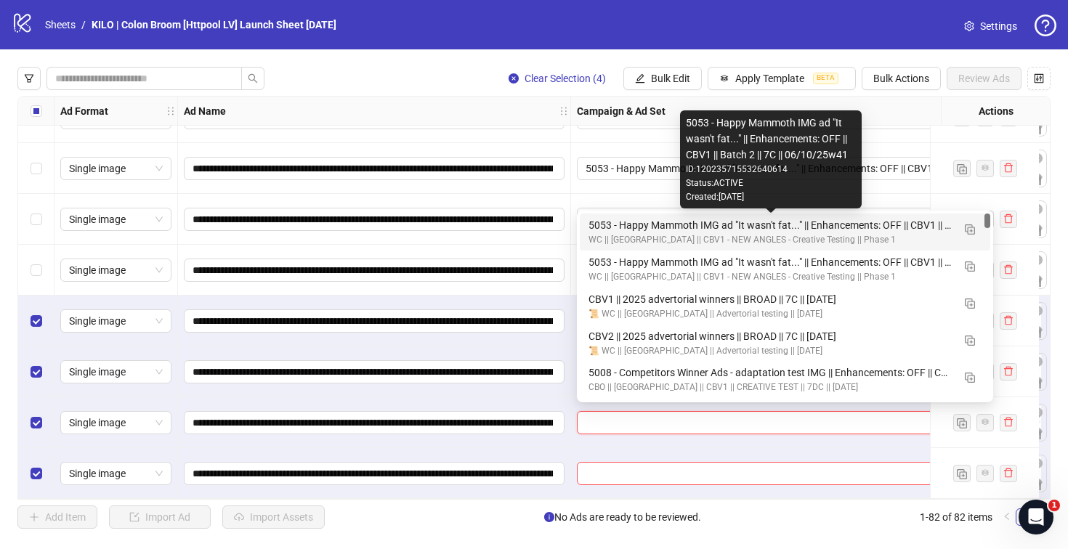
click at [604, 220] on div "5053 - Happy Mammoth IMG ad "It wasn't fat..." || Enhancements: OFF || CBV1 || …" at bounding box center [771, 225] width 364 height 16
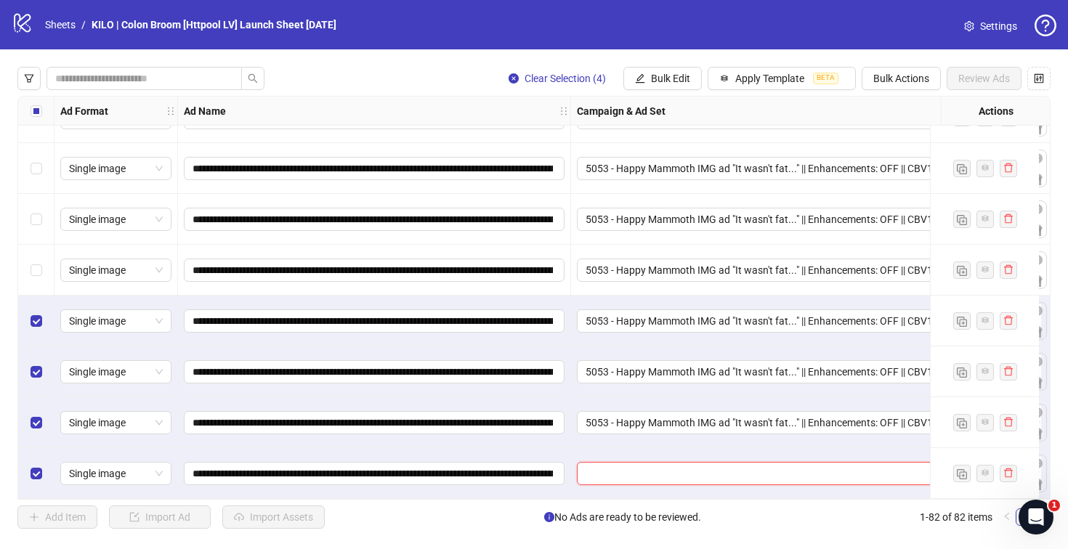
click at [597, 472] on input "search" at bounding box center [779, 474] width 386 height 22
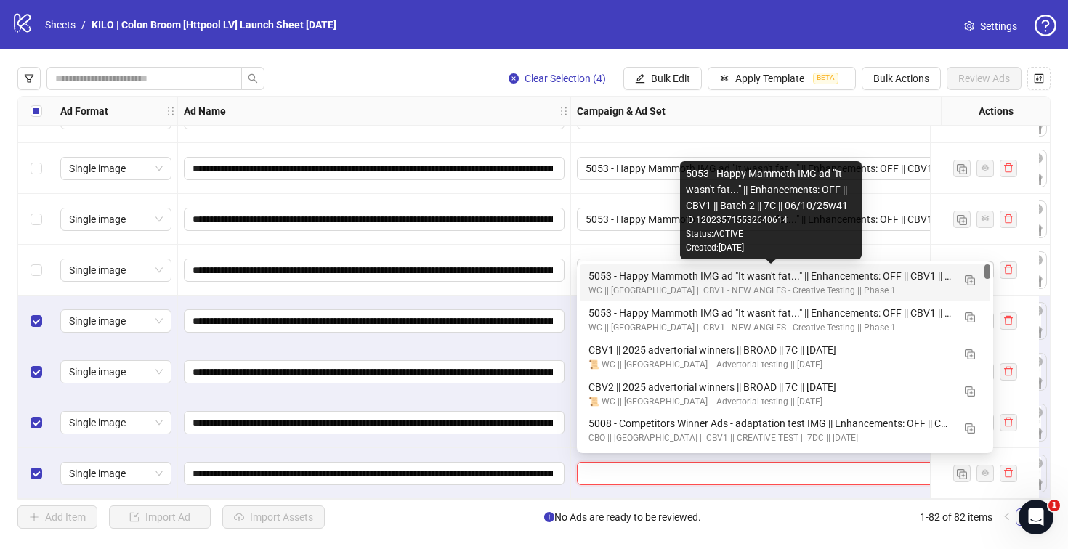
click at [607, 278] on div "5053 - Happy Mammoth IMG ad "It wasn't fat..." || Enhancements: OFF || CBV1 || …" at bounding box center [771, 276] width 364 height 16
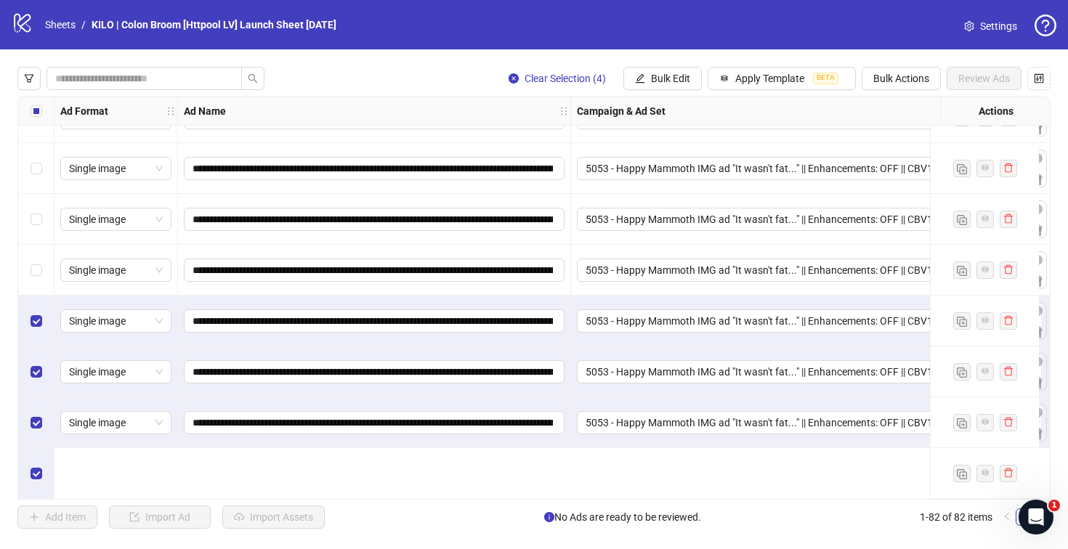
scroll to position [3674, 0]
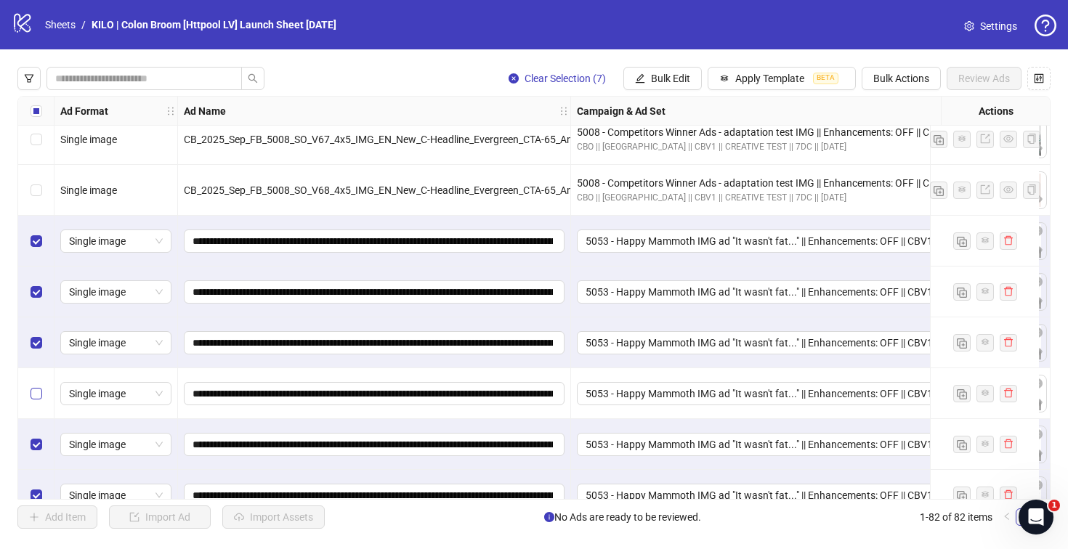
click at [38, 387] on label "Select row 78" at bounding box center [37, 394] width 12 height 16
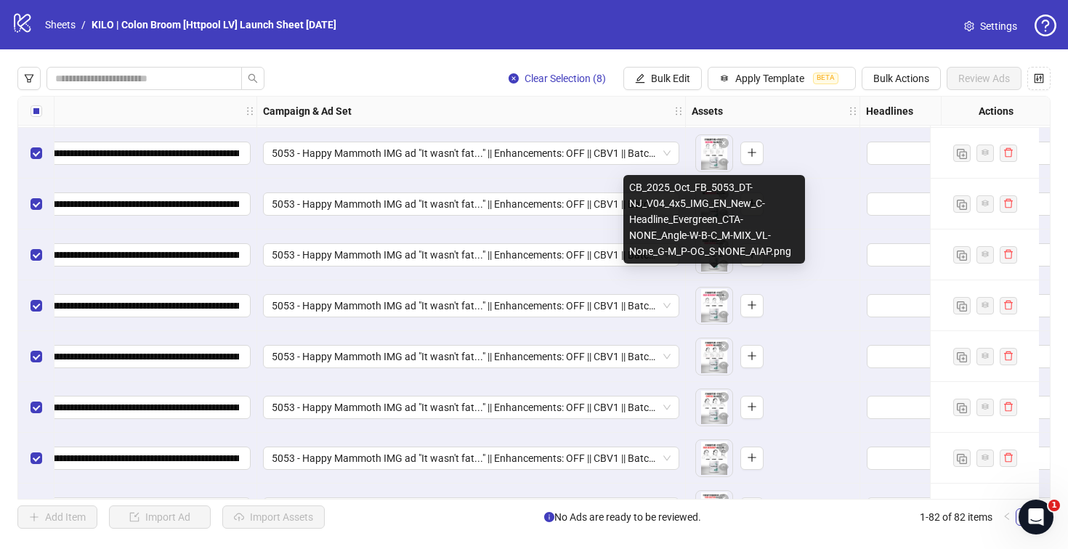
scroll to position [3747, 314]
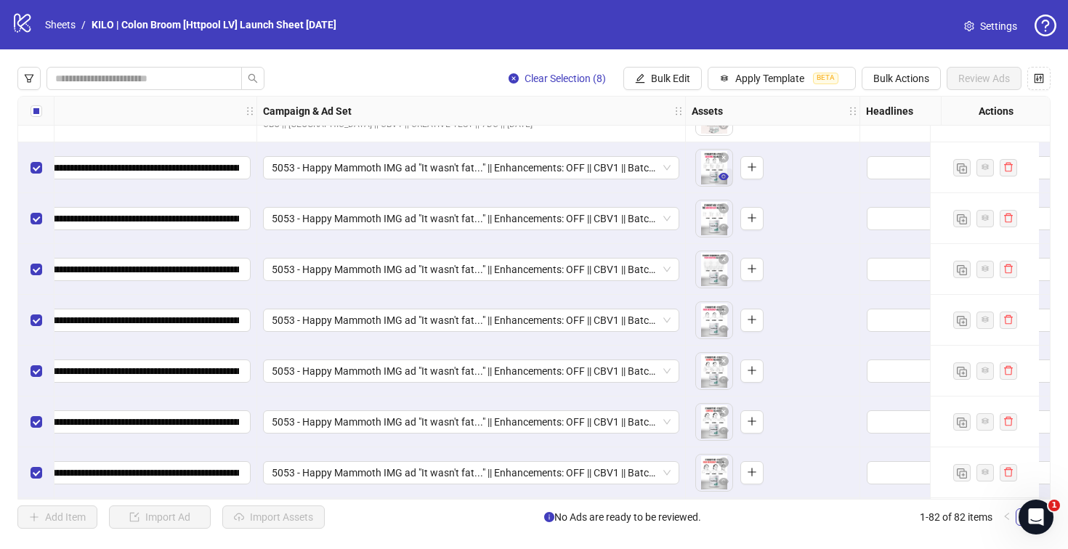
click at [723, 176] on icon "eye" at bounding box center [724, 176] width 10 height 7
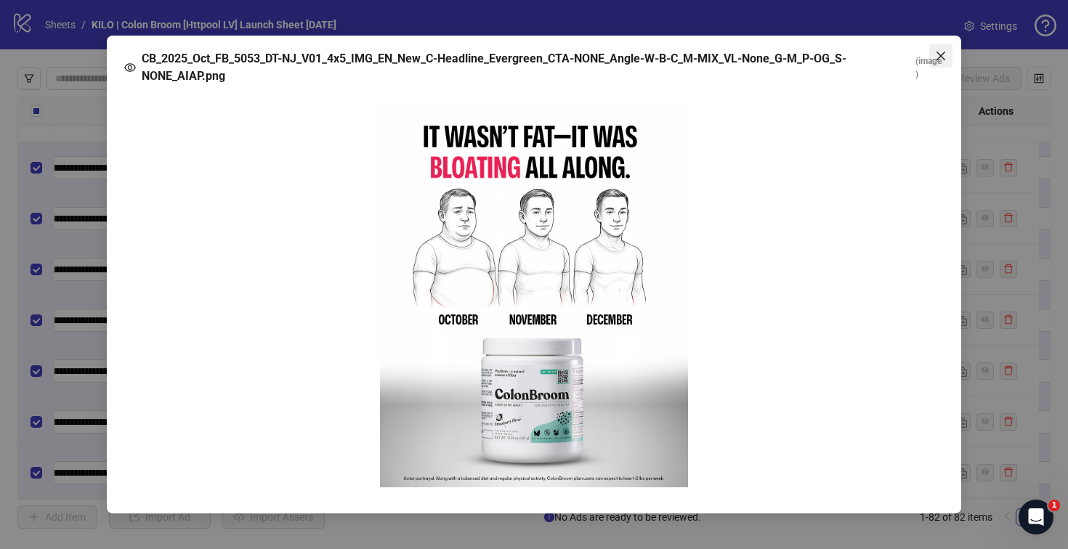
click at [946, 56] on icon "close" at bounding box center [941, 56] width 12 height 12
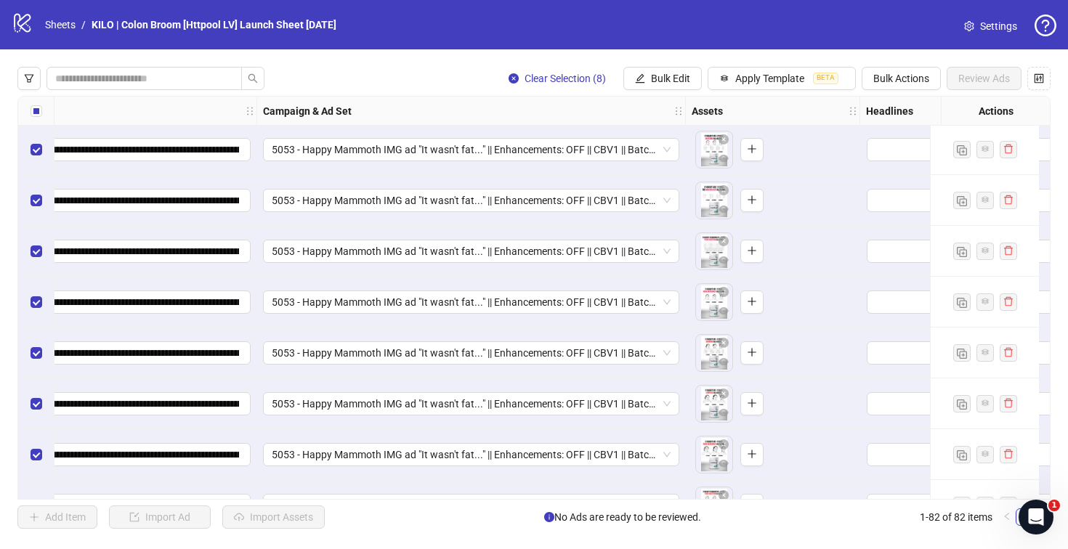
scroll to position [3766, 314]
click at [722, 414] on icon "eye" at bounding box center [724, 413] width 10 height 10
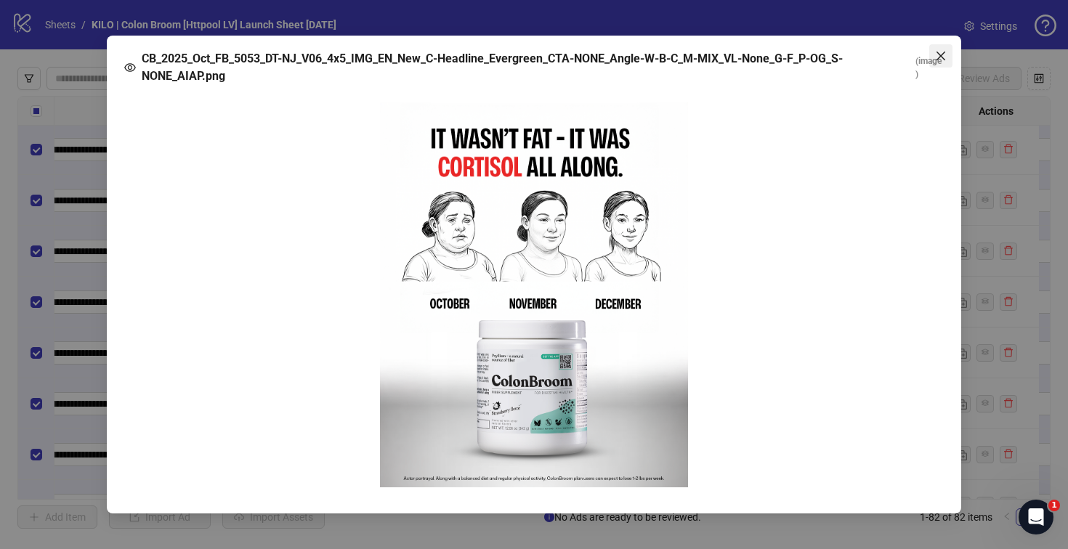
click at [938, 59] on icon "close" at bounding box center [941, 56] width 9 height 9
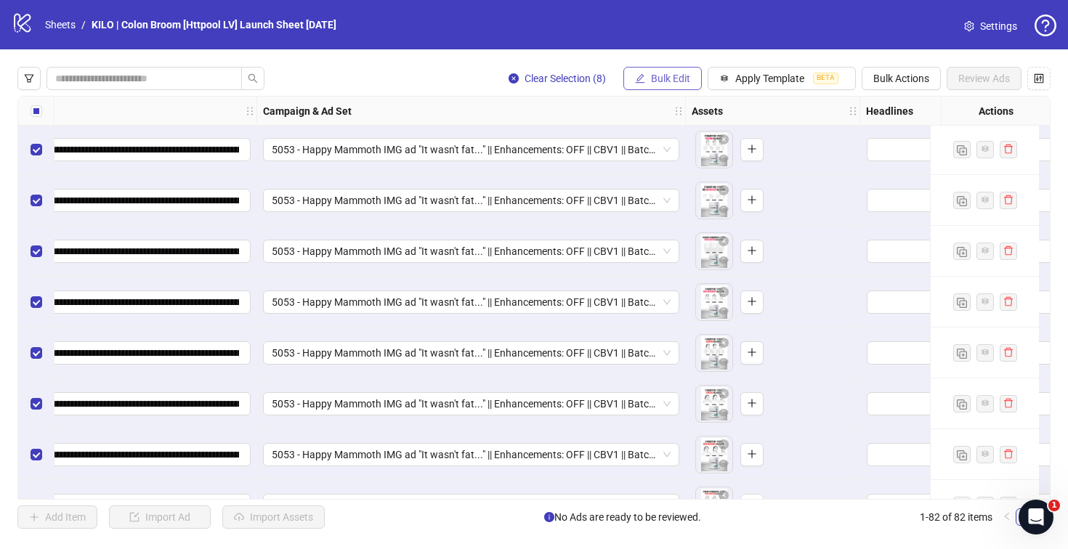
click at [675, 74] on span "Bulk Edit" at bounding box center [670, 79] width 39 height 12
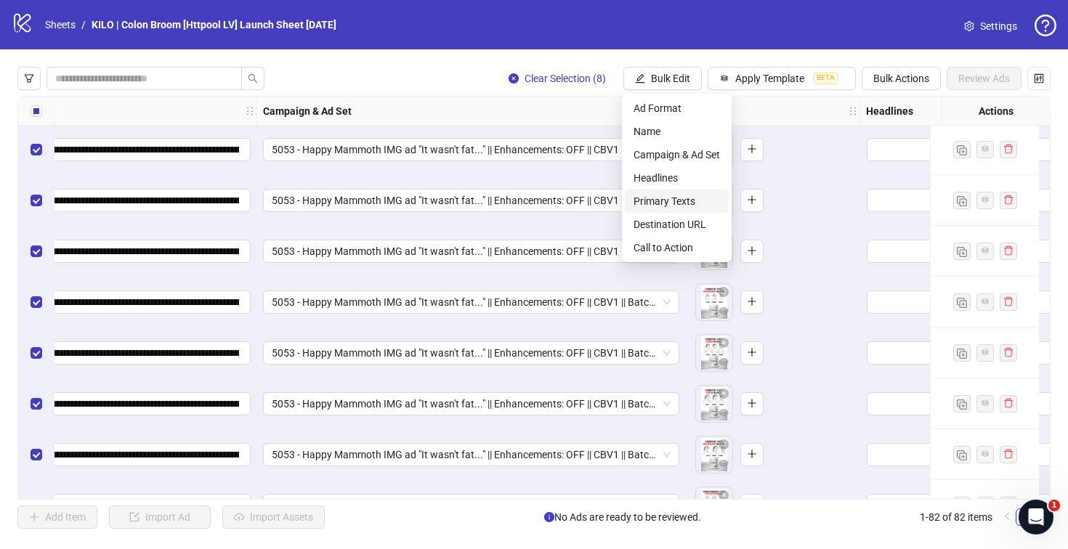
click at [677, 194] on span "Primary Texts" at bounding box center [677, 201] width 86 height 16
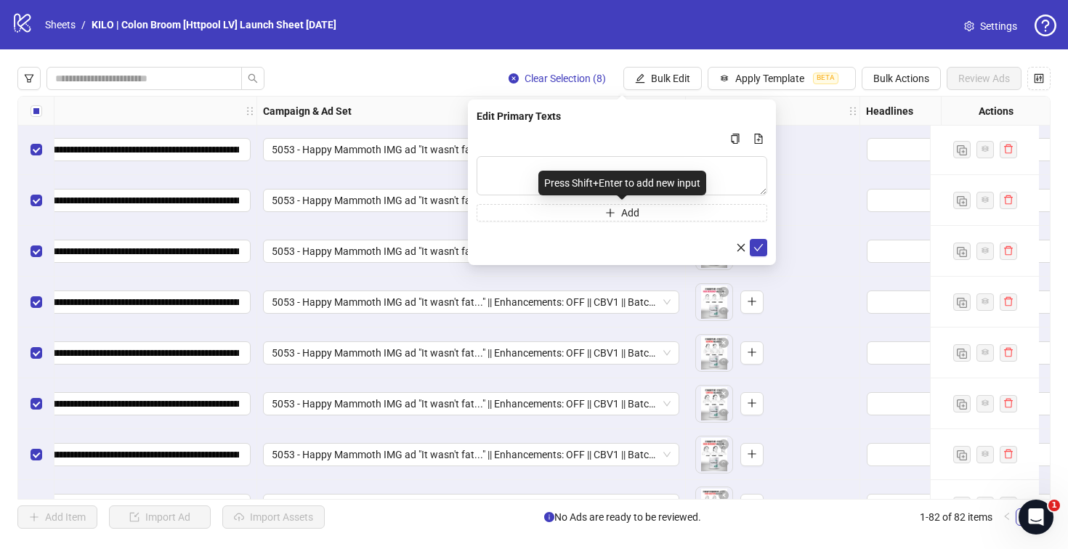
click at [544, 190] on div "Press Shift+Enter to add new input" at bounding box center [622, 183] width 168 height 25
click at [538, 181] on textarea "Multi-text input container - paste or copy values" at bounding box center [622, 175] width 291 height 39
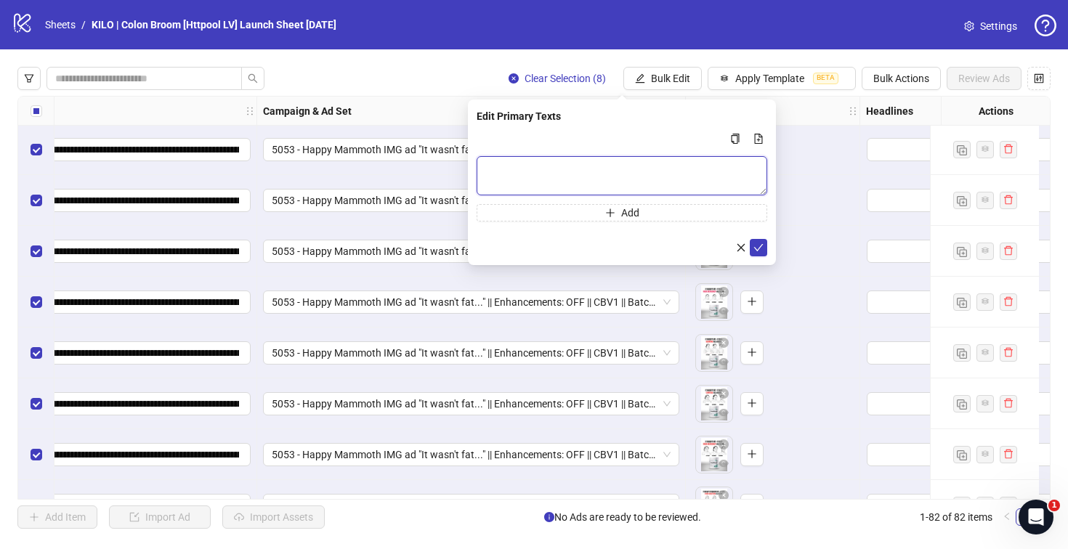
paste textarea "**********"
type textarea "**********"
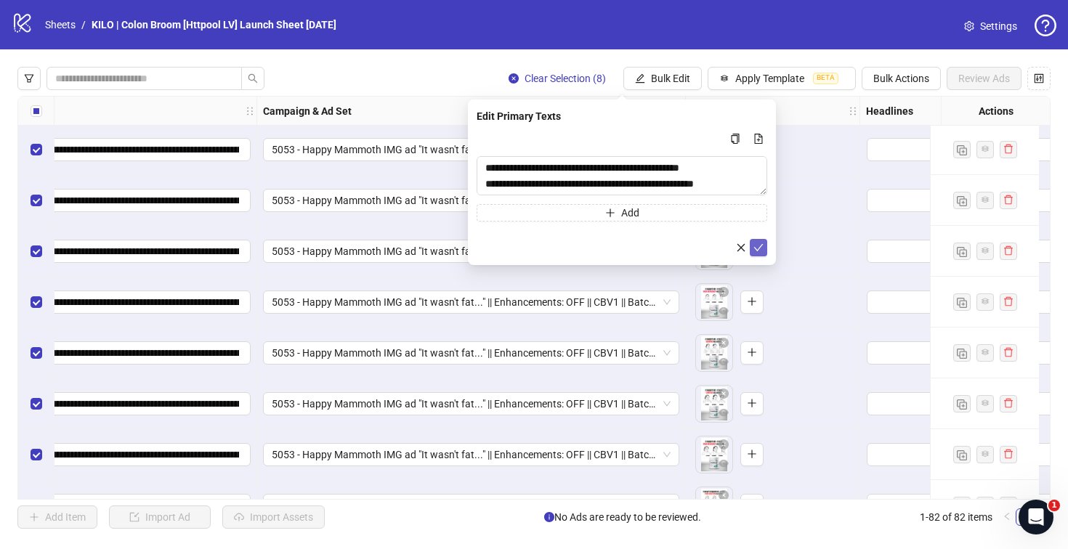
click at [754, 245] on icon "check" at bounding box center [759, 248] width 10 height 10
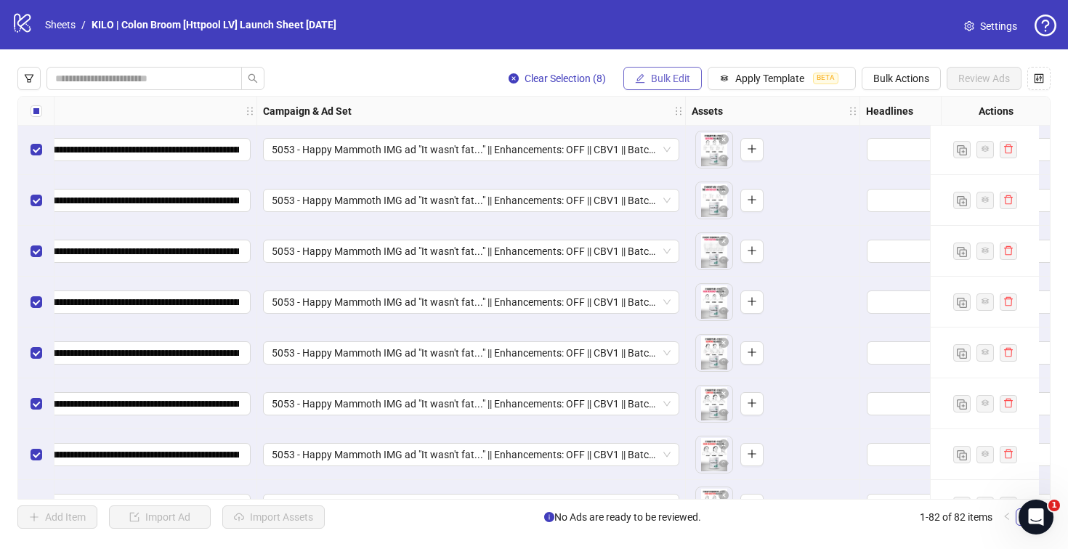
click at [681, 86] on button "Bulk Edit" at bounding box center [662, 78] width 78 height 23
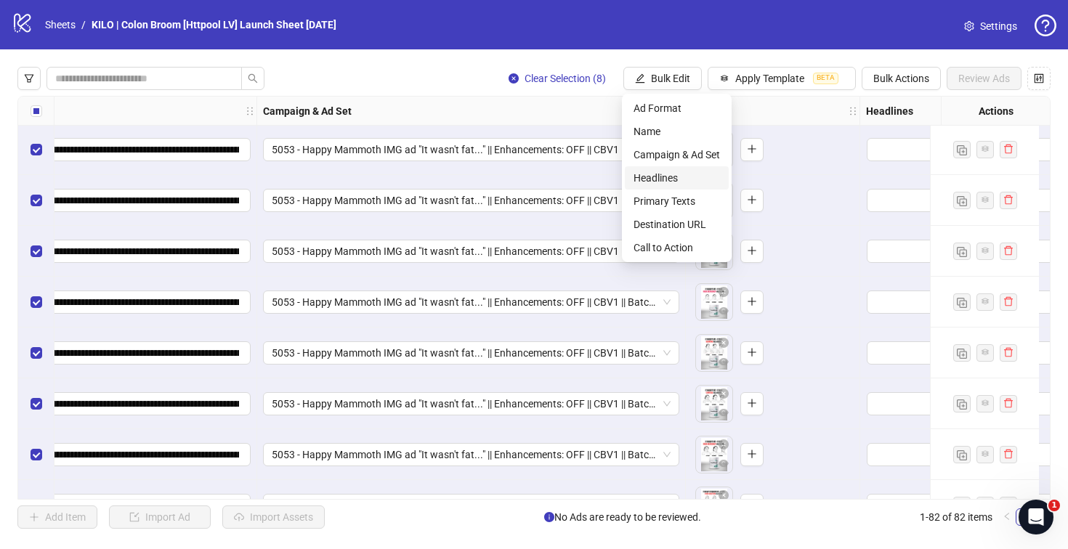
click at [647, 184] on span "Headlines" at bounding box center [677, 178] width 86 height 16
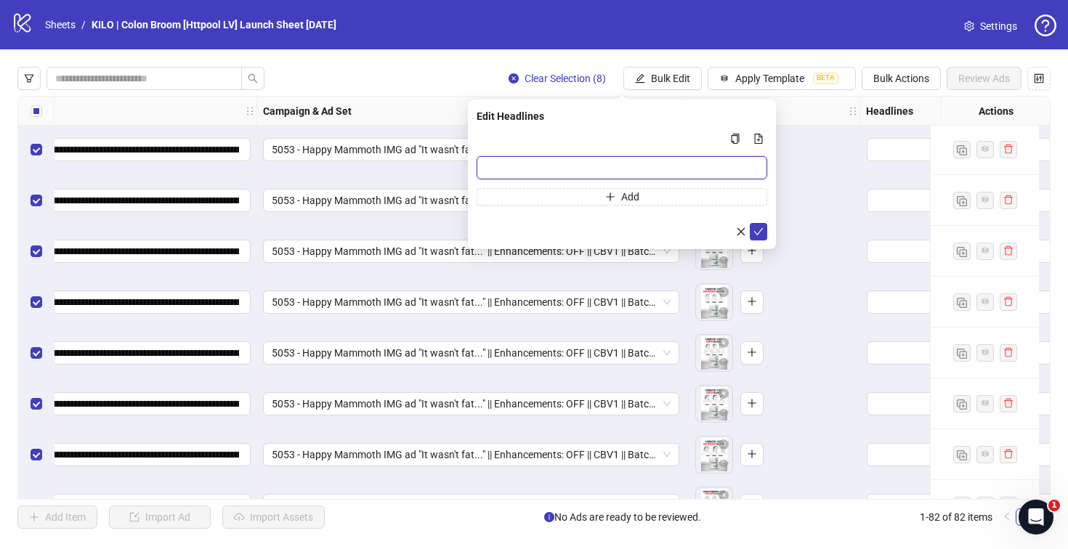
click at [553, 164] on input "Multi-input container - paste or copy values" at bounding box center [622, 167] width 291 height 23
paste input "**********"
type input "**********"
click at [754, 227] on icon "check" at bounding box center [759, 232] width 10 height 10
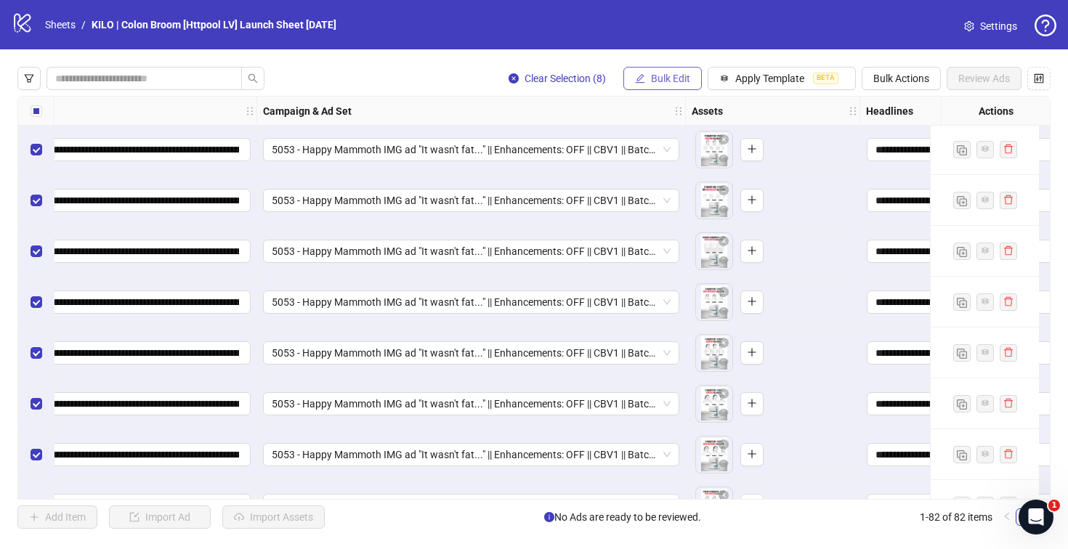
click at [653, 76] on span "Bulk Edit" at bounding box center [670, 79] width 39 height 12
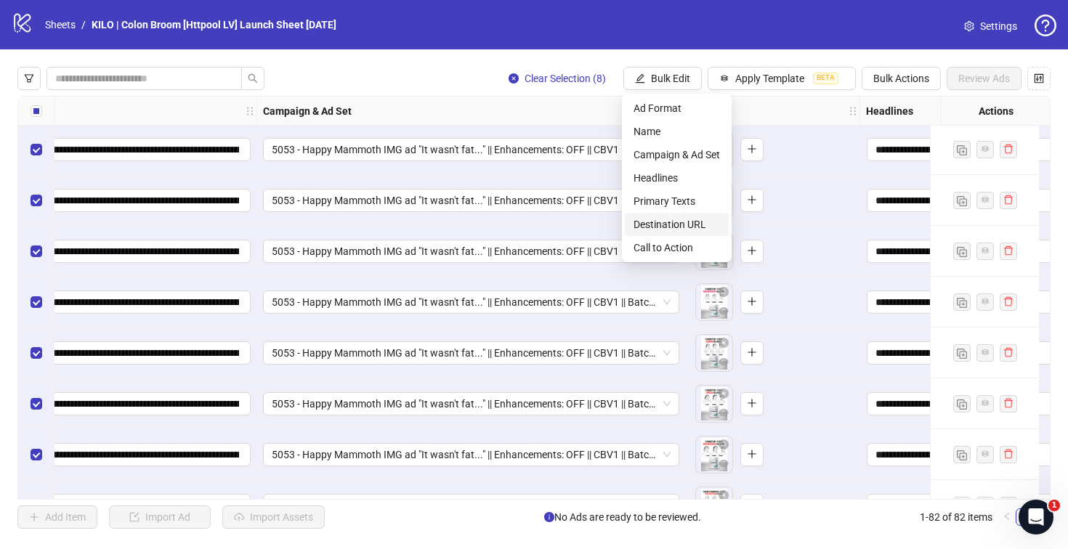
click at [655, 219] on span "Destination URL" at bounding box center [677, 225] width 86 height 16
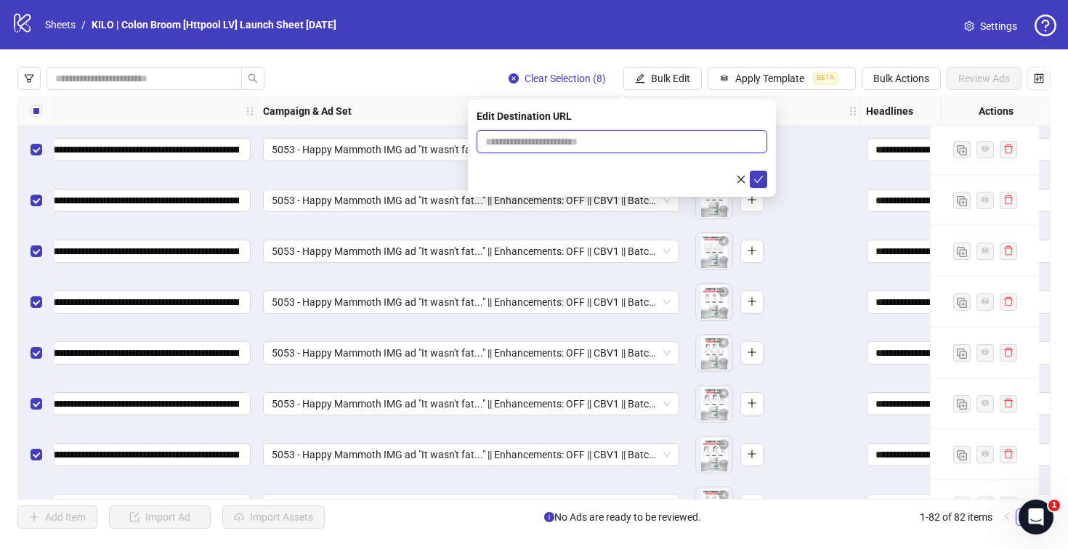
click at [533, 149] on input "text" at bounding box center [616, 142] width 262 height 16
paste input "**********"
type input "**********"
click at [755, 182] on icon "check" at bounding box center [759, 179] width 10 height 10
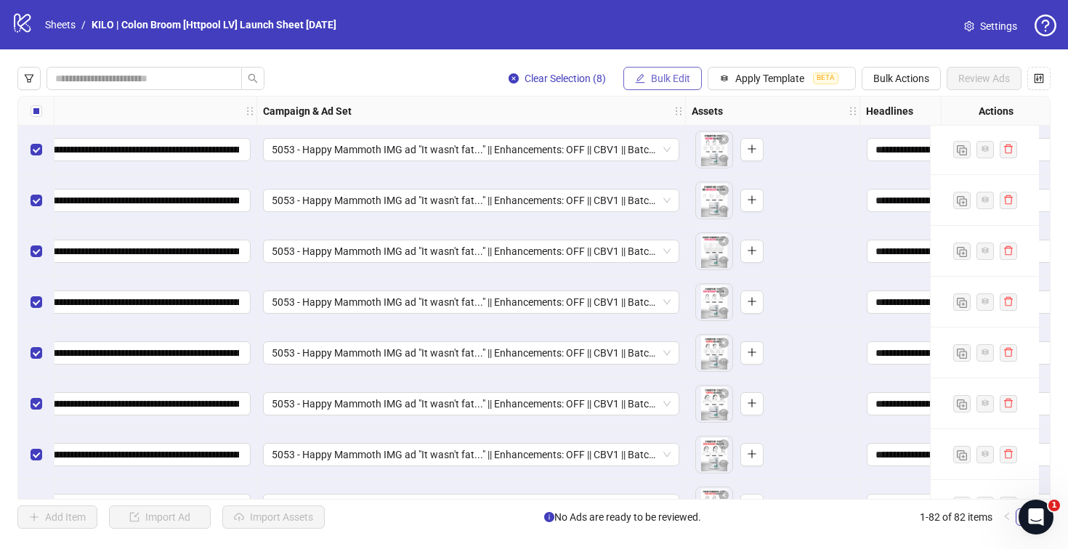
click at [673, 81] on span "Bulk Edit" at bounding box center [670, 79] width 39 height 12
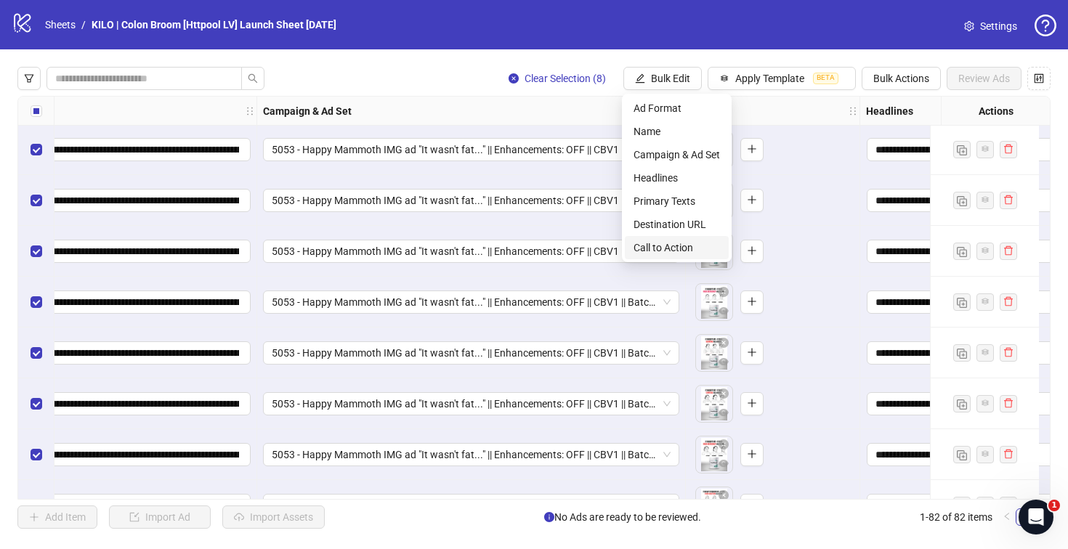
click at [660, 245] on span "Call to Action" at bounding box center [677, 248] width 86 height 16
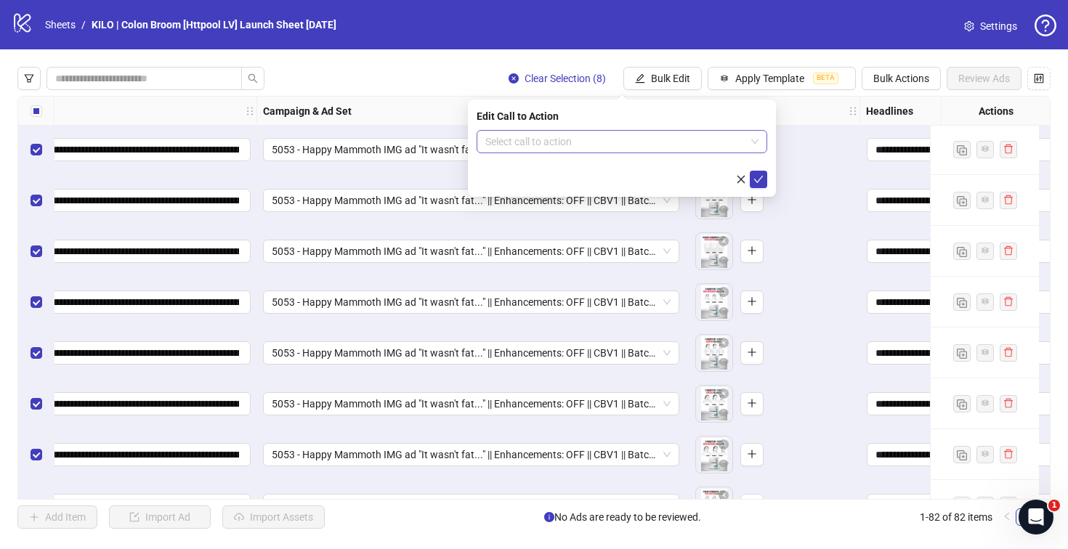
click at [603, 134] on input "search" at bounding box center [615, 142] width 260 height 22
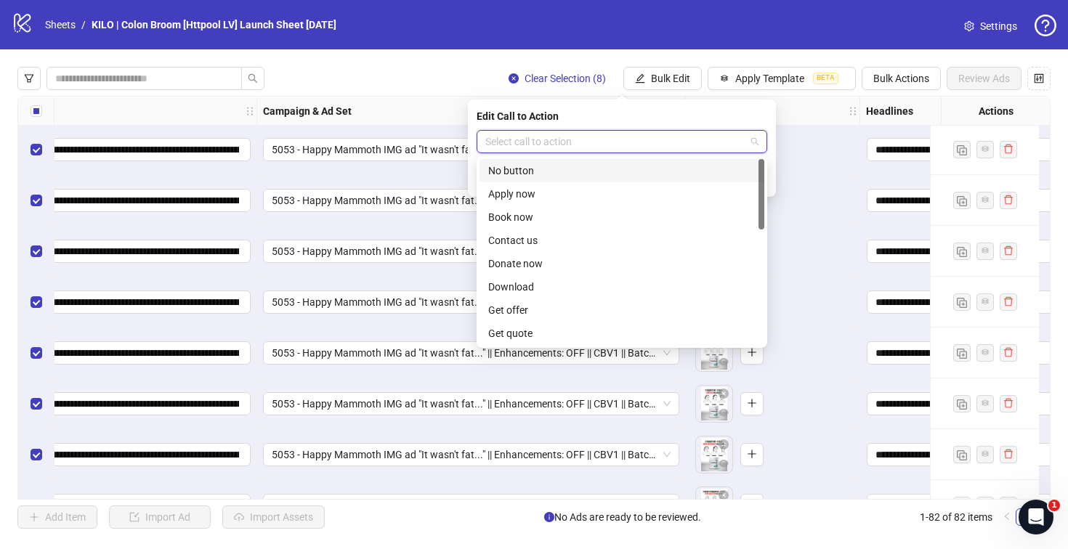
scroll to position [302, 0]
click at [552, 222] on div "Shop now" at bounding box center [621, 217] width 267 height 16
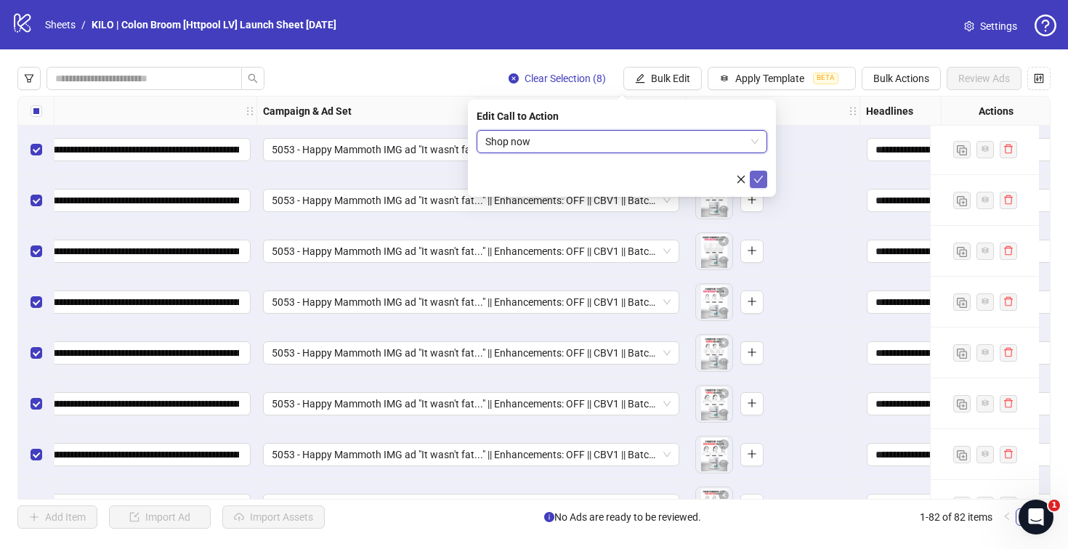
click at [757, 178] on icon "check" at bounding box center [759, 179] width 10 height 10
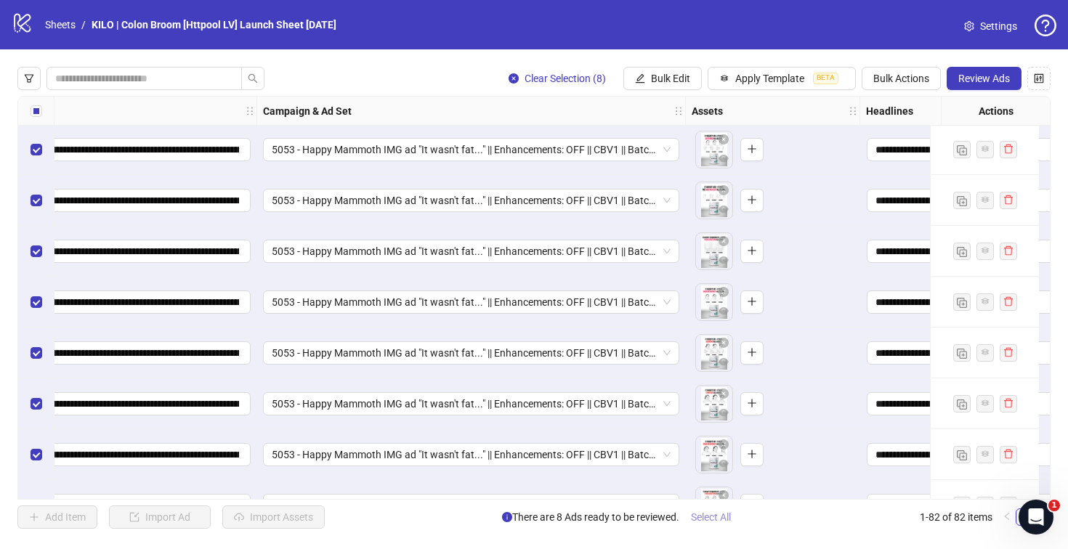
click at [704, 521] on span "Select All" at bounding box center [711, 518] width 40 height 12
click at [961, 81] on span "Review Ads" at bounding box center [984, 79] width 52 height 12
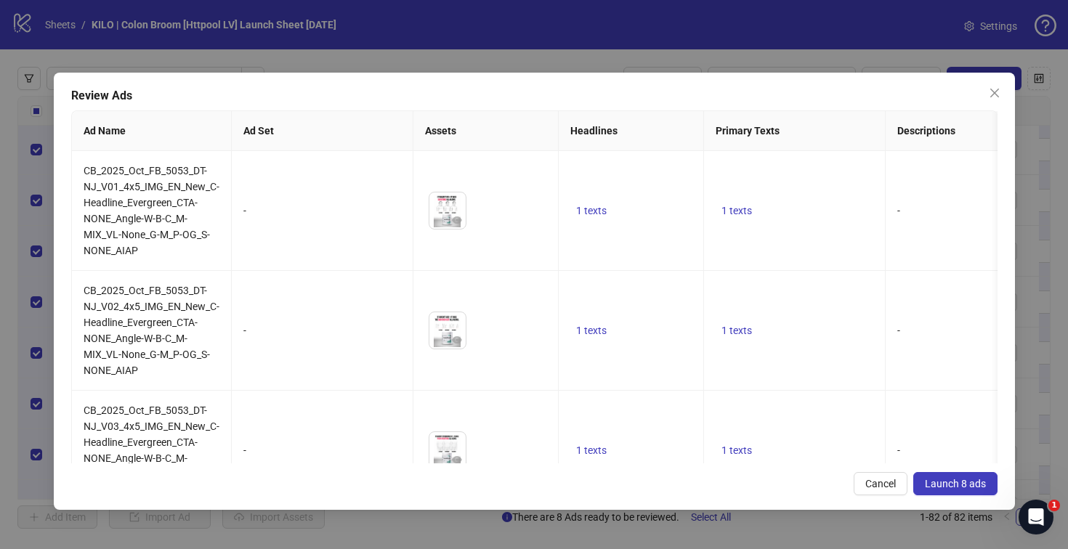
click at [950, 484] on span "Launch 8 ads" at bounding box center [955, 484] width 61 height 12
